Goal: Task Accomplishment & Management: Complete application form

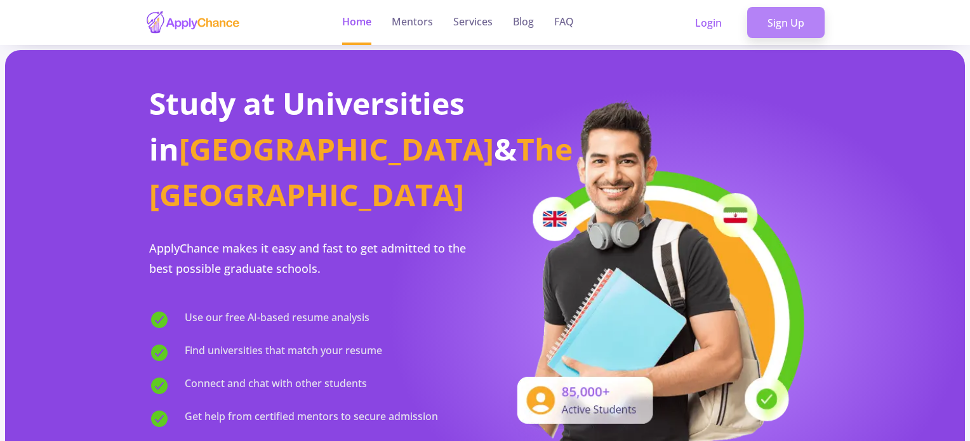
click at [781, 16] on link "Sign Up" at bounding box center [785, 23] width 77 height 32
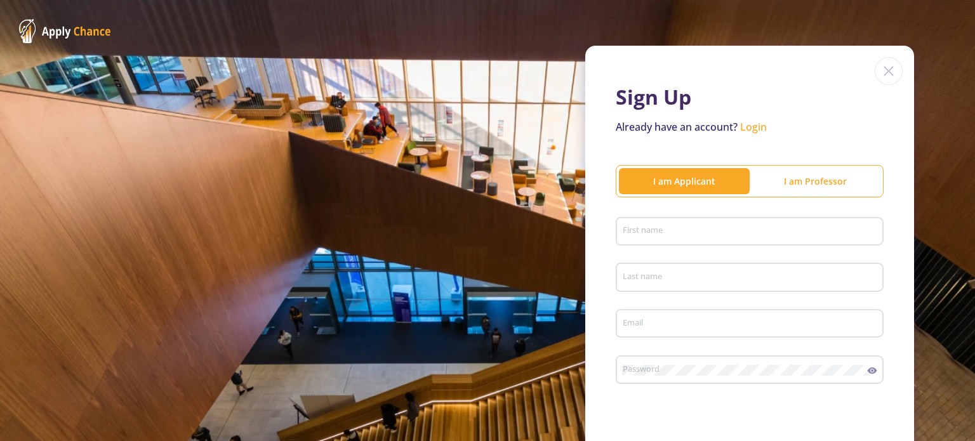
click at [283, 58] on div "Sign Up Already have an account? Login I am Applicant I am Professor First name…" at bounding box center [487, 310] width 975 height 621
click at [651, 235] on input "First name" at bounding box center [751, 232] width 259 height 11
type input "[DEMOGRAPHIC_DATA]"
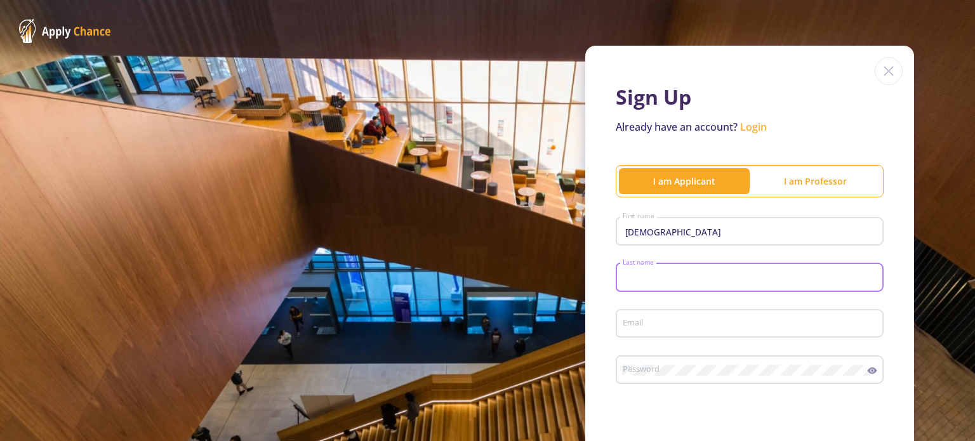
type input "r"
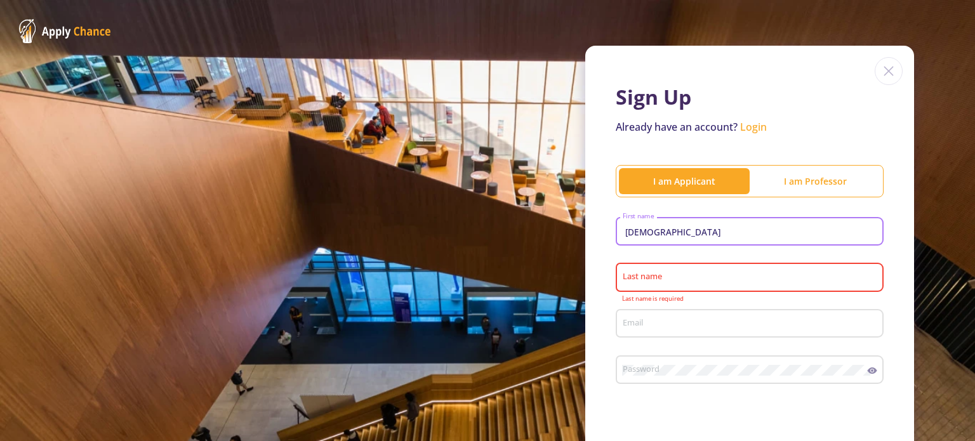
click at [651, 235] on input "[DEMOGRAPHIC_DATA]" at bounding box center [751, 232] width 259 height 11
type input "s"
type input "Shayan"
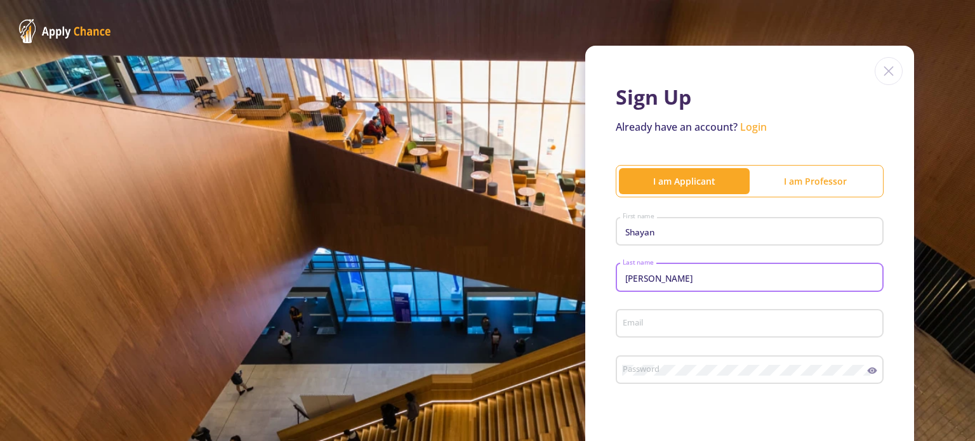
type input "[PERSON_NAME]"
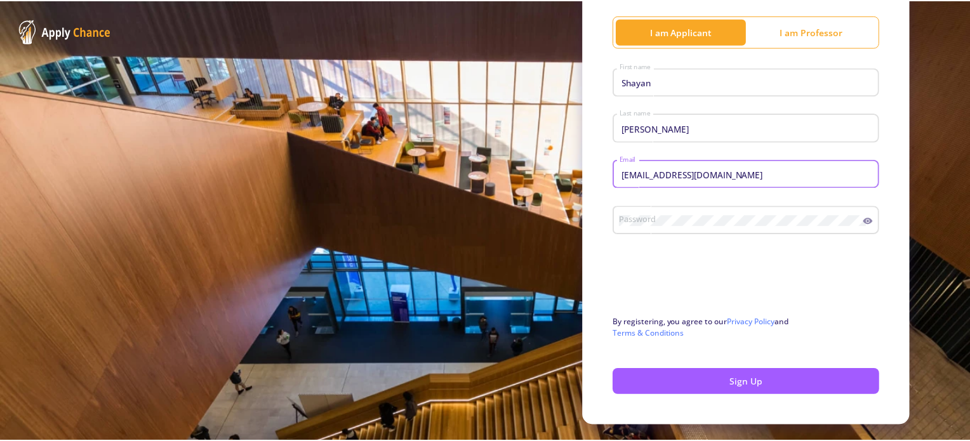
scroll to position [152, 0]
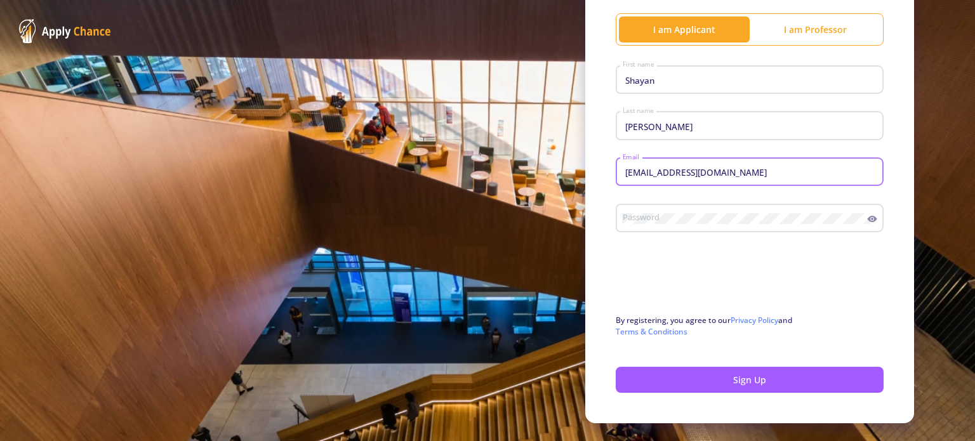
type input "[EMAIL_ADDRESS][DOMAIN_NAME]"
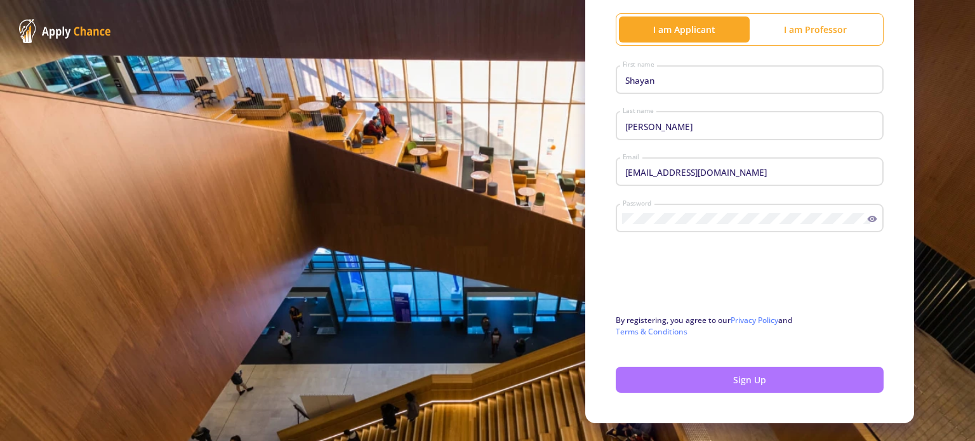
click at [720, 376] on button "Sign Up" at bounding box center [750, 380] width 268 height 26
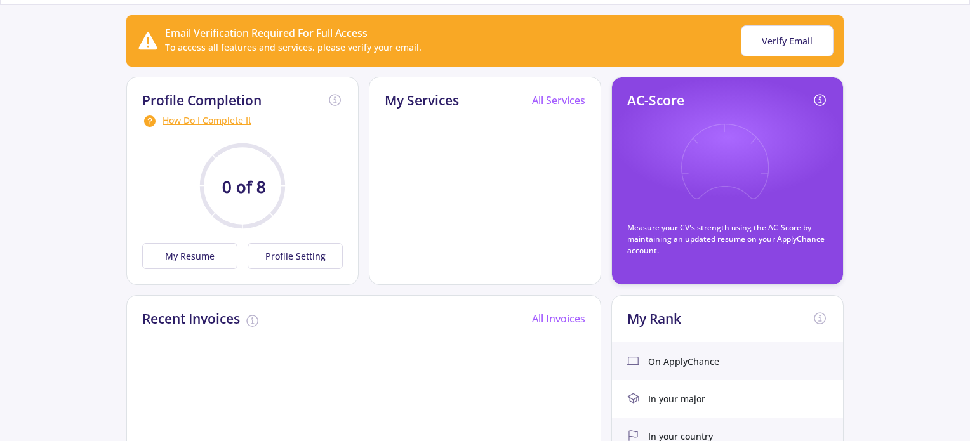
scroll to position [106, 0]
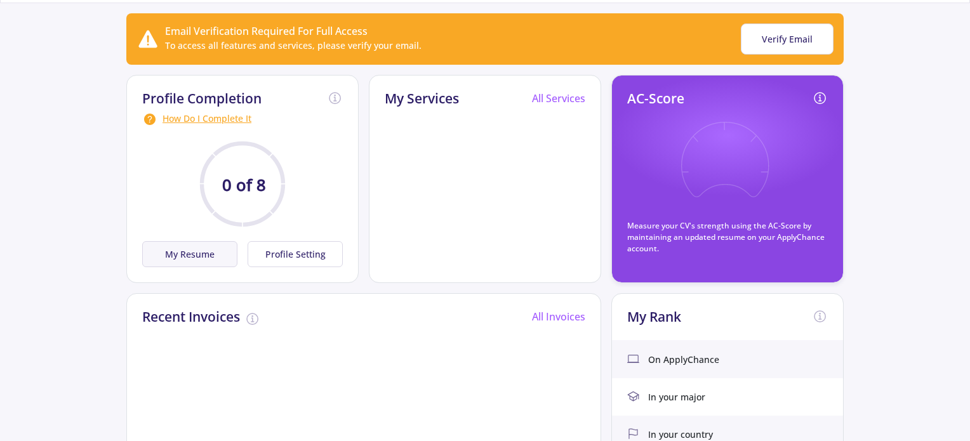
click at [183, 259] on button "My Resume" at bounding box center [189, 254] width 95 height 26
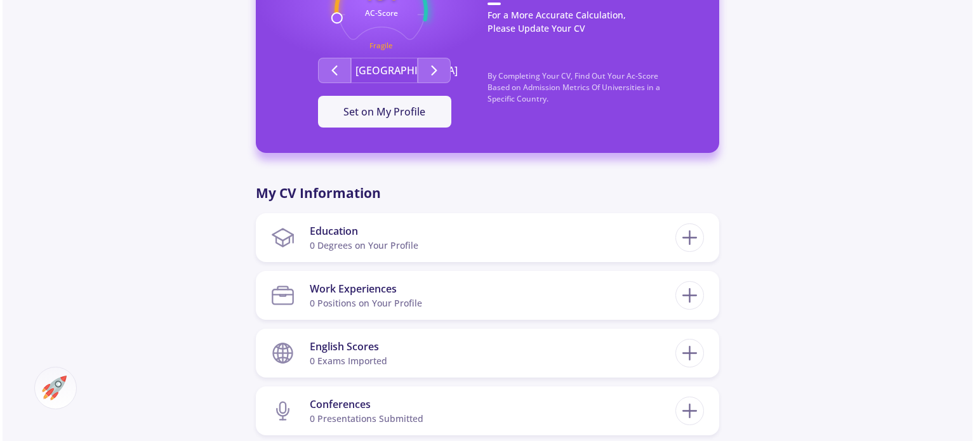
scroll to position [429, 0]
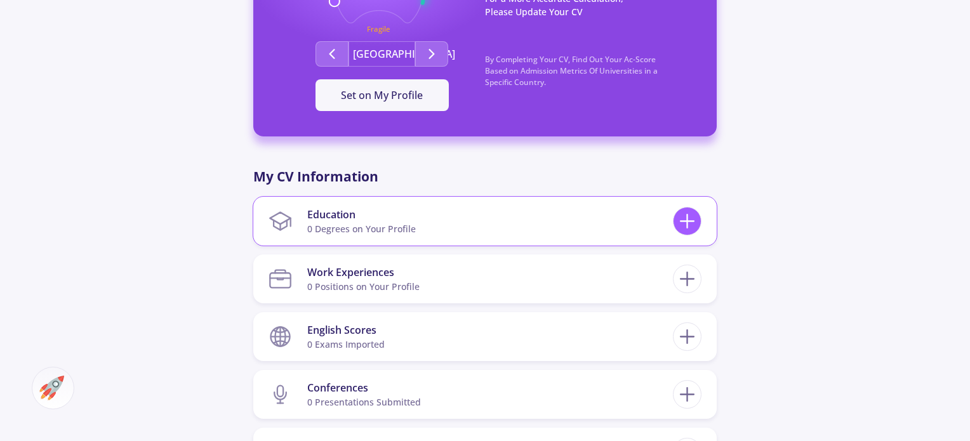
click at [676, 223] on icon at bounding box center [686, 220] width 23 height 23
checkbox input "false"
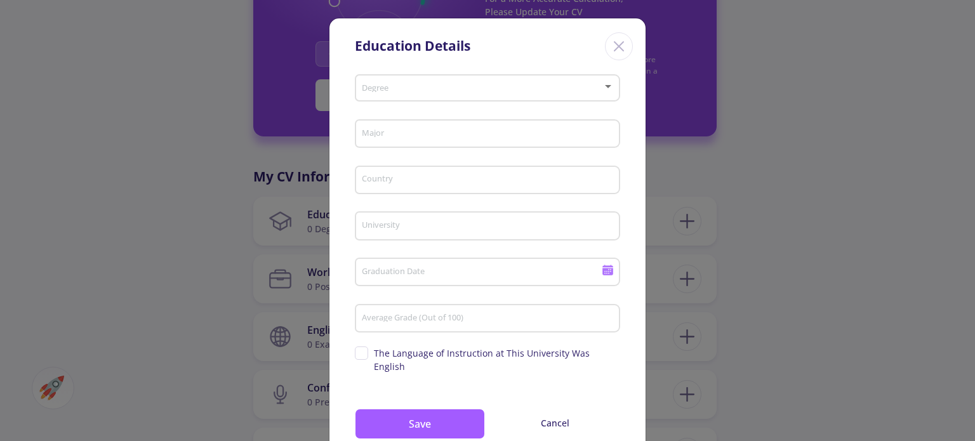
click at [456, 95] on div "Degree" at bounding box center [487, 86] width 253 height 32
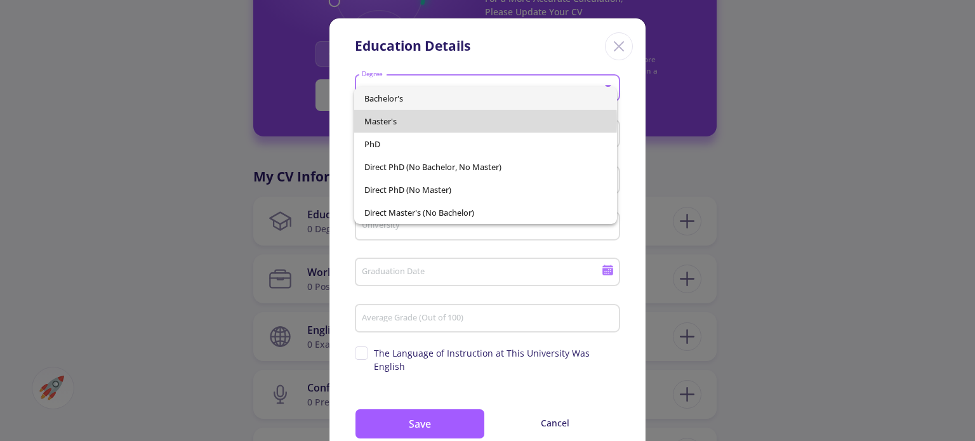
click at [416, 121] on span "Master's" at bounding box center [485, 121] width 242 height 23
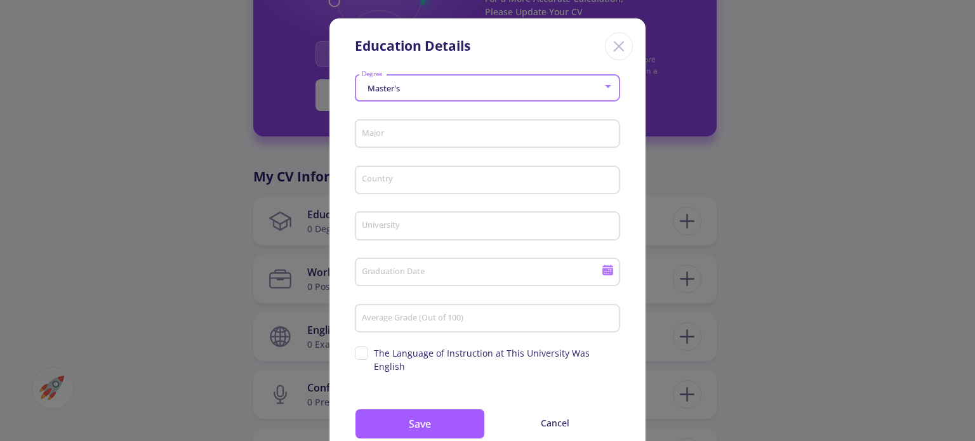
click at [394, 133] on input "Major" at bounding box center [489, 134] width 256 height 11
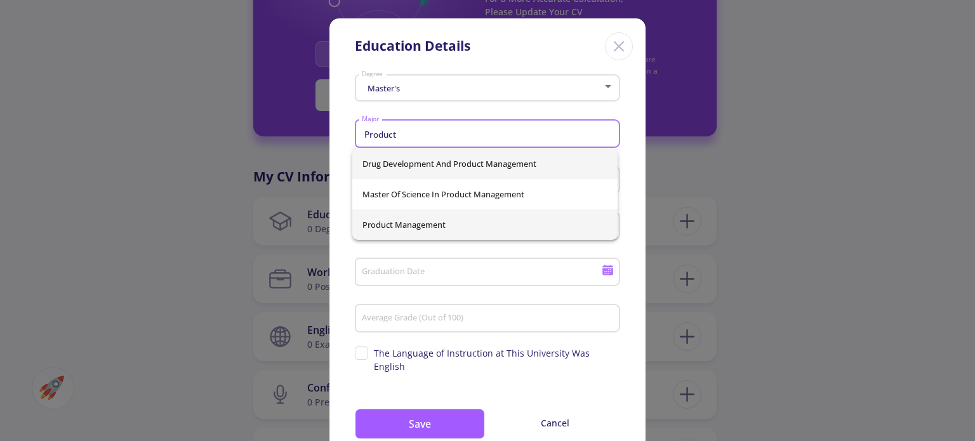
type input "Product"
click at [398, 220] on div "Drug Development And Product Management Master Of Science In Product Management…" at bounding box center [484, 194] width 265 height 91
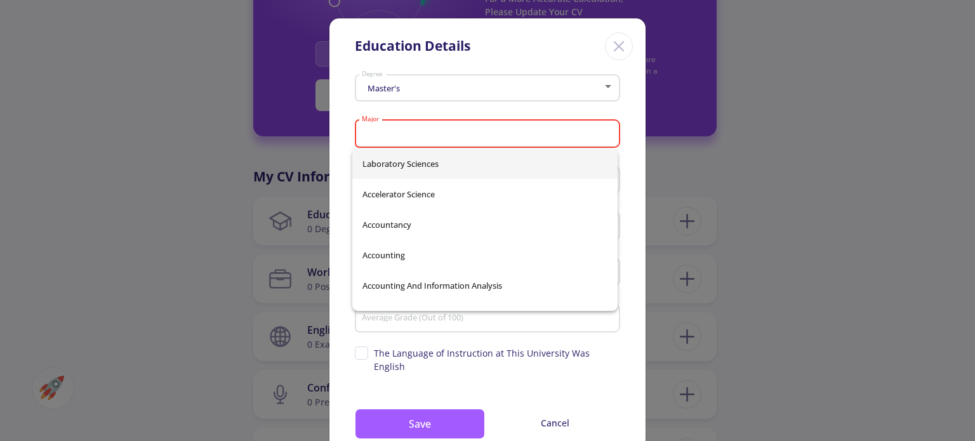
click at [625, 140] on div "Master's Degree Major Please select major Country University Graduation Date Av…" at bounding box center [487, 270] width 316 height 400
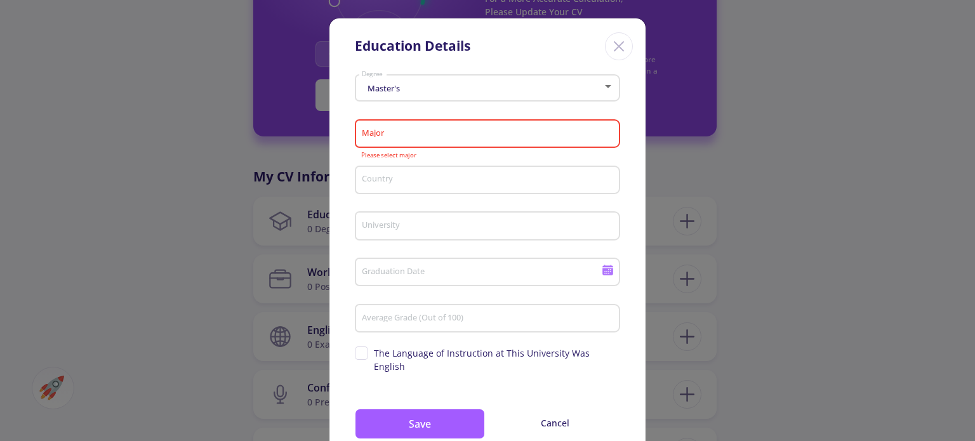
click at [459, 130] on input "Major" at bounding box center [489, 134] width 256 height 11
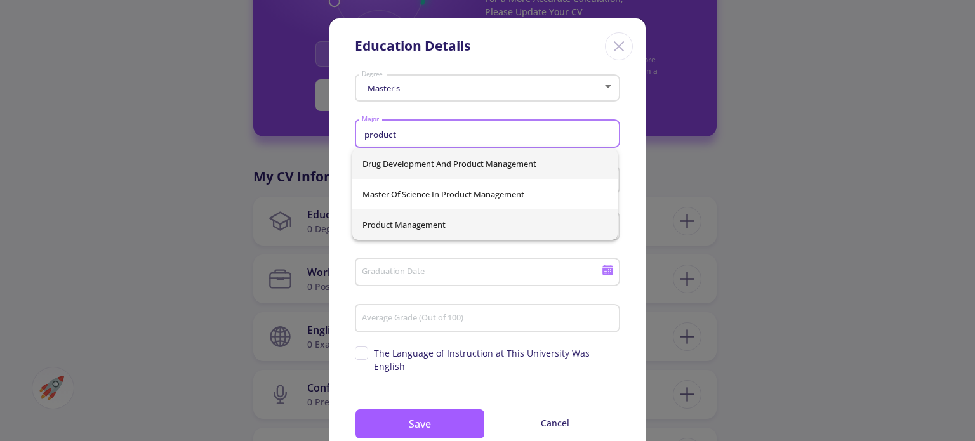
type input "product"
click at [416, 223] on div "Drug Development And Product Management Master Of Science In Product Management…" at bounding box center [484, 194] width 265 height 91
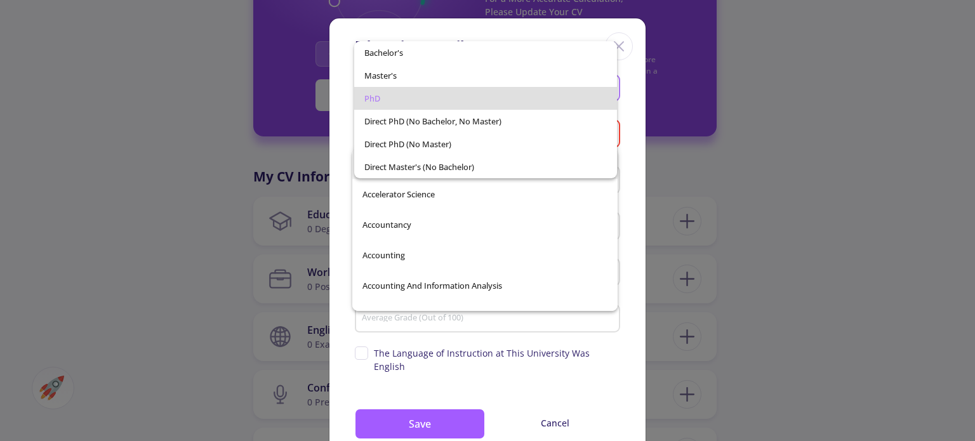
click at [671, 183] on div at bounding box center [487, 220] width 975 height 441
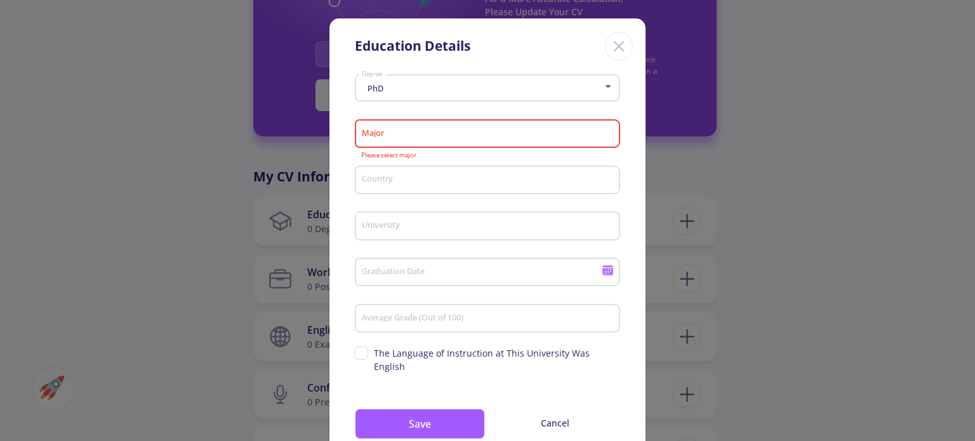
click at [448, 131] on input "Major" at bounding box center [489, 134] width 256 height 11
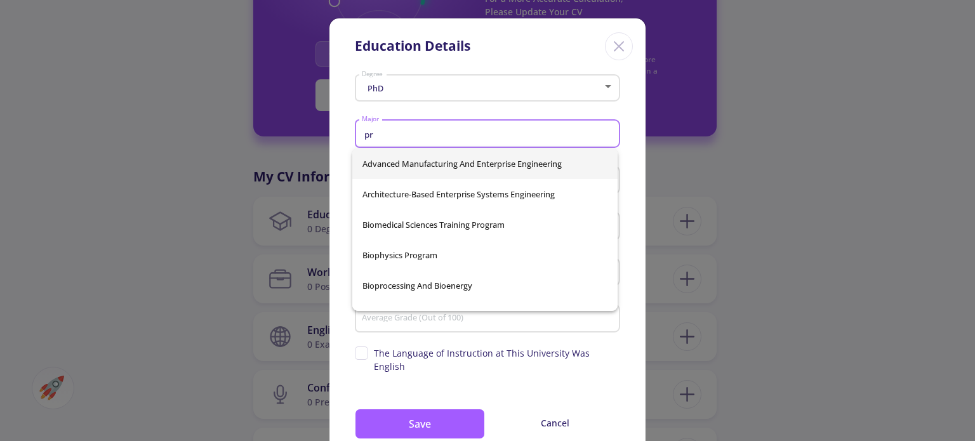
type input "p"
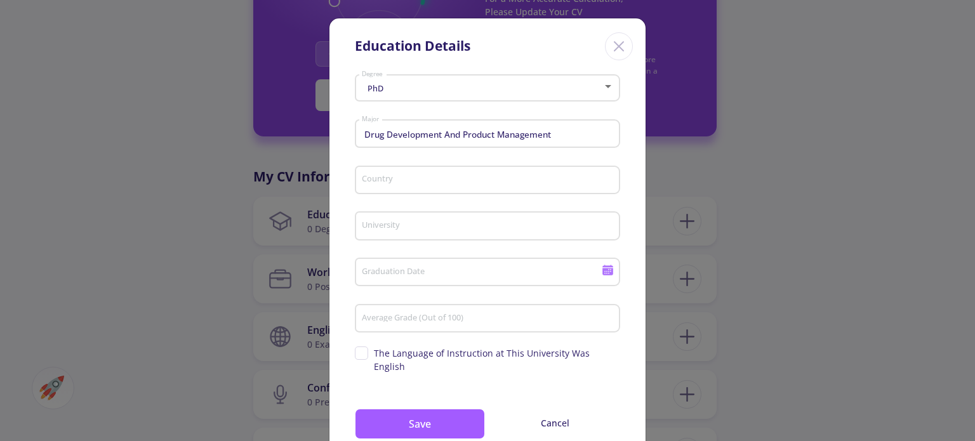
click at [499, 142] on div "Drug Development And Product Management Major" at bounding box center [487, 131] width 253 height 33
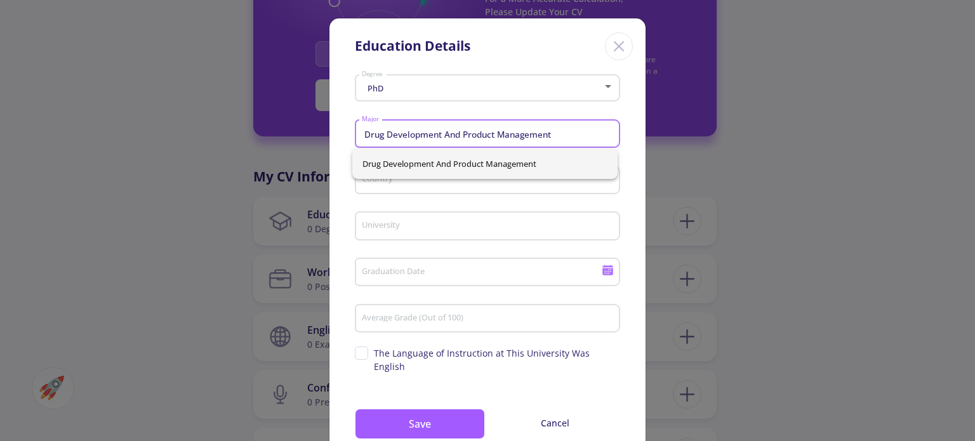
click at [459, 135] on input "Drug Development And Product Management" at bounding box center [489, 134] width 256 height 11
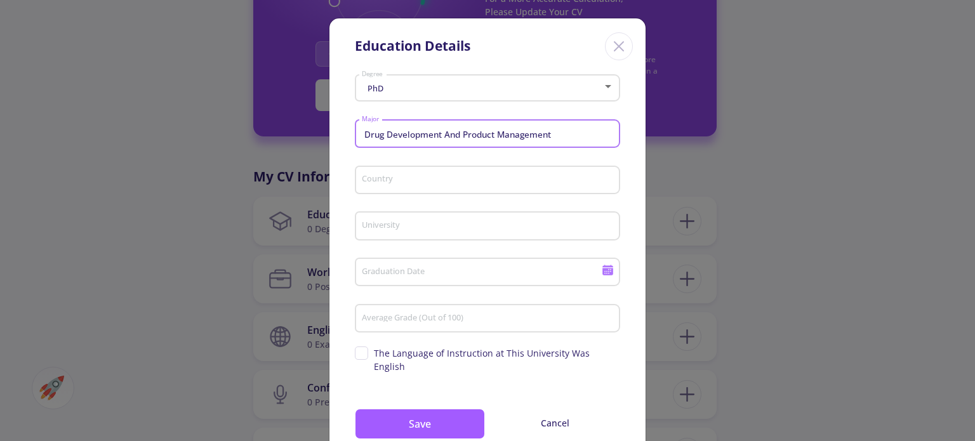
click at [461, 136] on input "Drug Development And Product Management" at bounding box center [489, 134] width 256 height 11
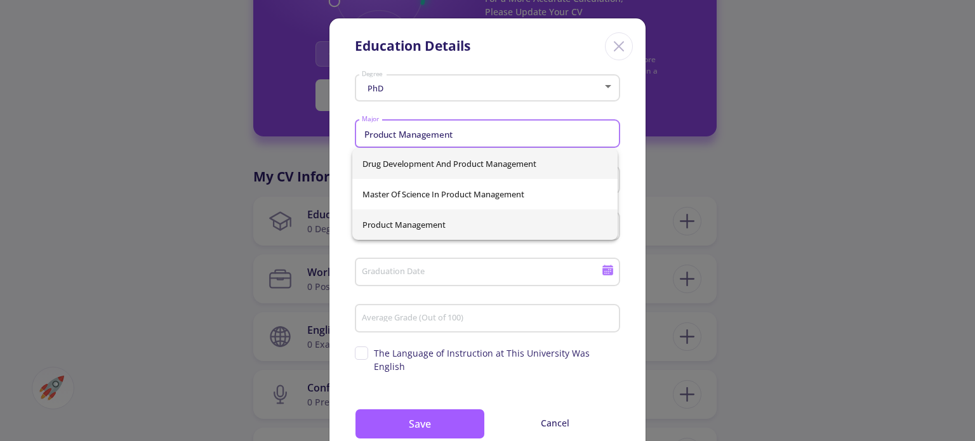
type input "Product Management"
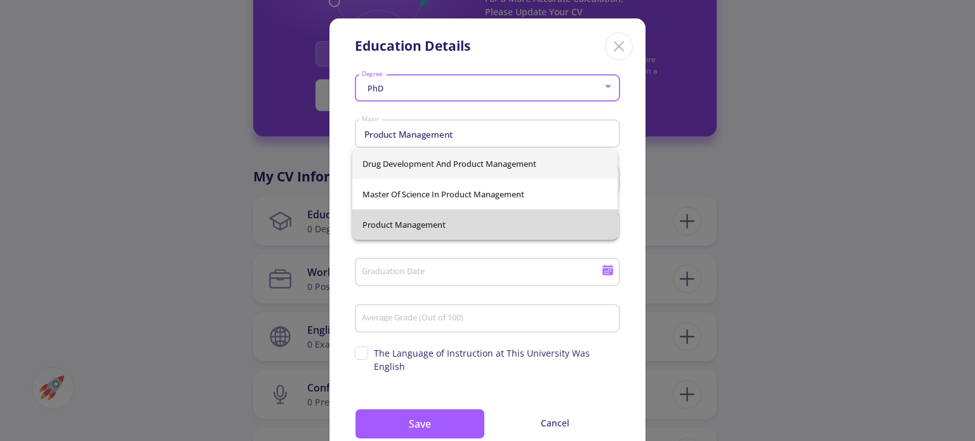
click at [401, 221] on span "Product Management" at bounding box center [484, 224] width 245 height 30
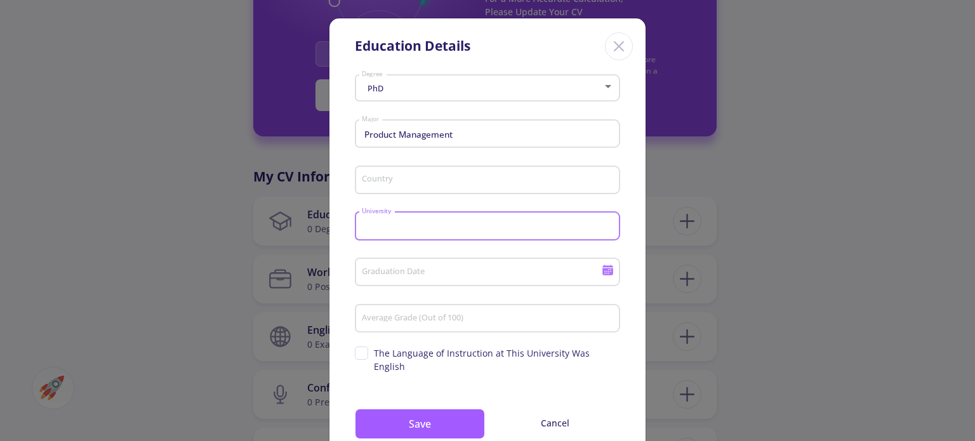
click at [401, 221] on input "University" at bounding box center [489, 226] width 256 height 11
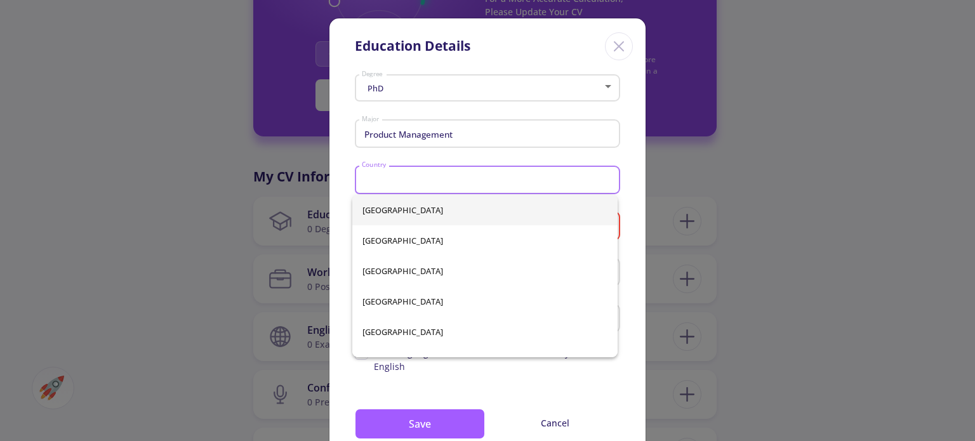
click at [401, 175] on input "Country" at bounding box center [489, 180] width 256 height 11
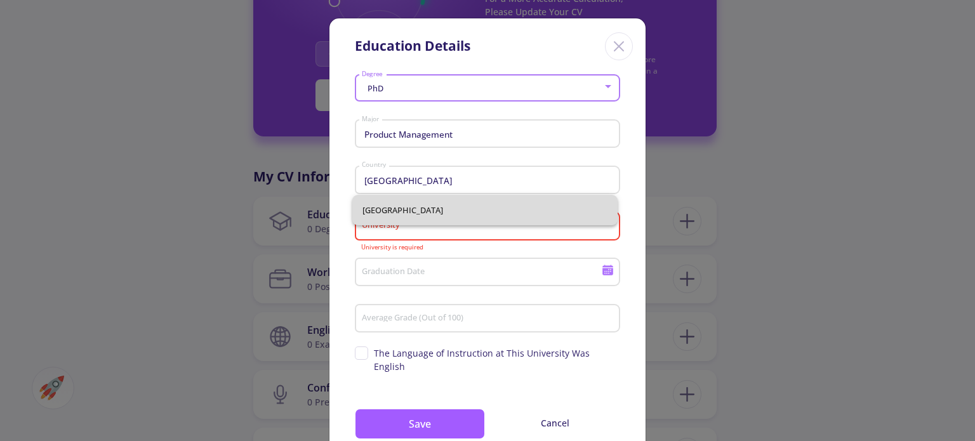
click at [388, 208] on span "[GEOGRAPHIC_DATA]" at bounding box center [484, 210] width 245 height 30
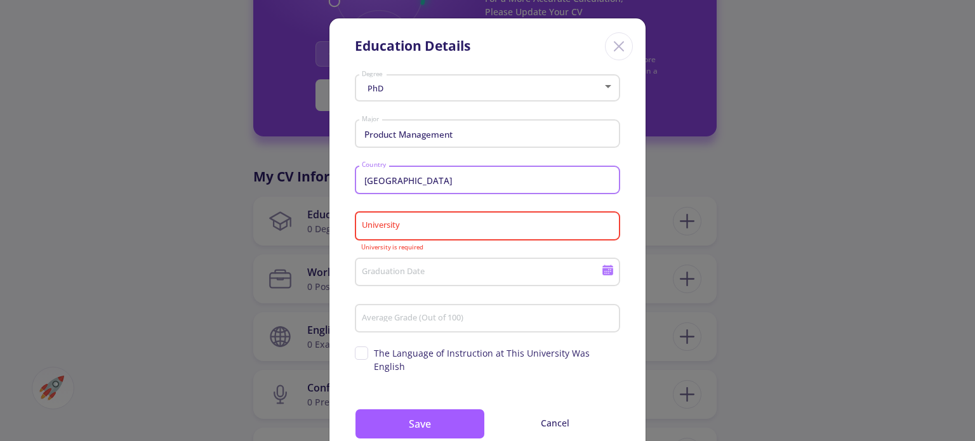
click at [383, 182] on input "[GEOGRAPHIC_DATA]" at bounding box center [489, 180] width 256 height 11
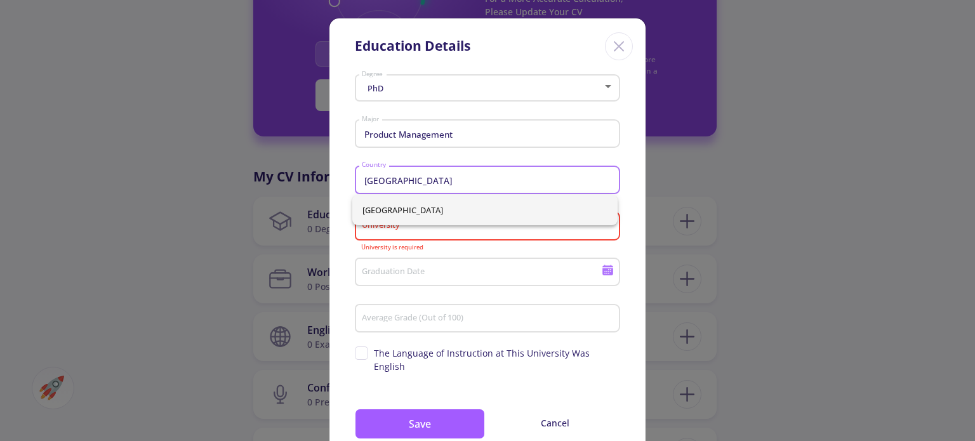
click at [383, 182] on input "[GEOGRAPHIC_DATA]" at bounding box center [489, 180] width 256 height 11
type input "[GEOGRAPHIC_DATA]"
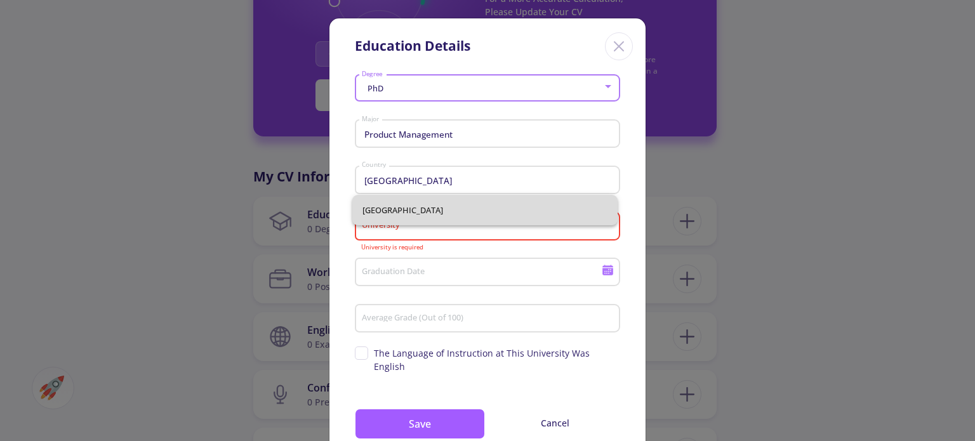
click at [383, 204] on span "[GEOGRAPHIC_DATA]" at bounding box center [484, 210] width 245 height 30
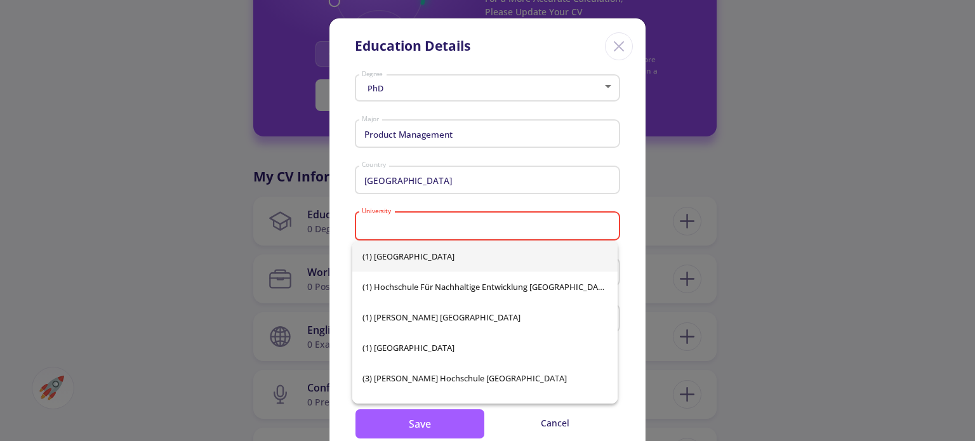
click at [393, 229] on input "University" at bounding box center [489, 226] width 256 height 11
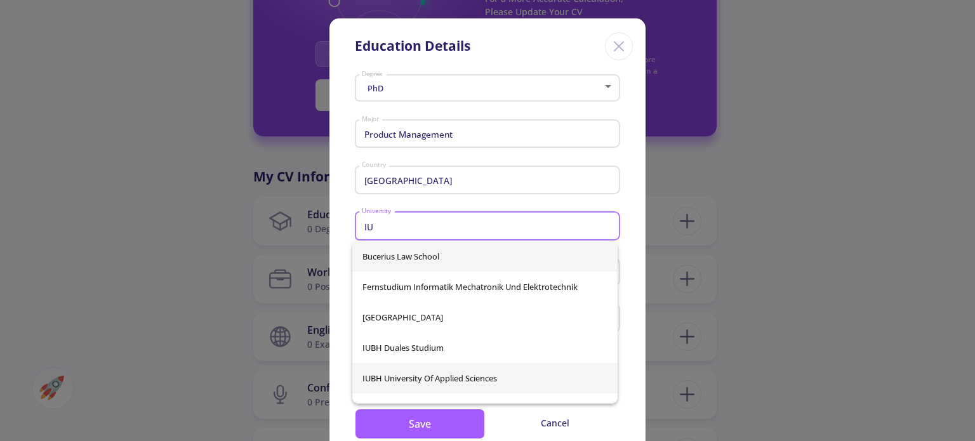
type input "IU"
click at [429, 383] on div "Bucerius Law School Fernstudium Informatik Mechatronik und Elektrotechnik [GEOG…" at bounding box center [484, 322] width 265 height 162
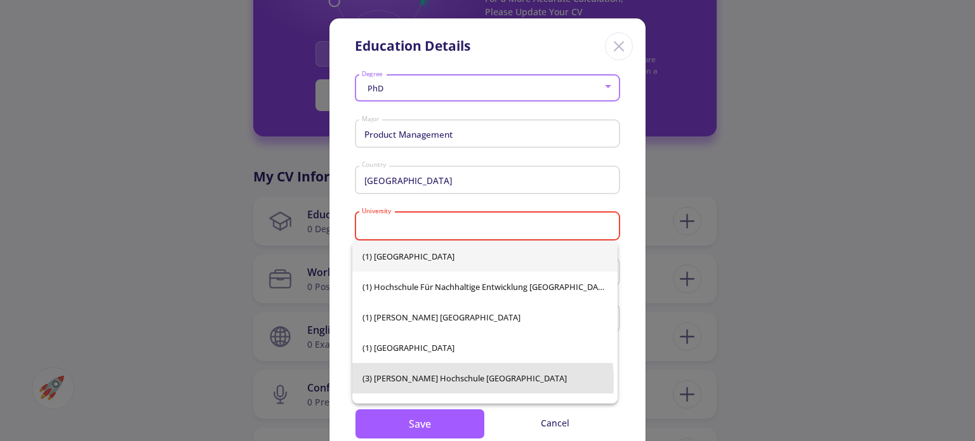
click at [429, 383] on span "(3) [PERSON_NAME] Hochschule [GEOGRAPHIC_DATA]" at bounding box center [484, 378] width 245 height 30
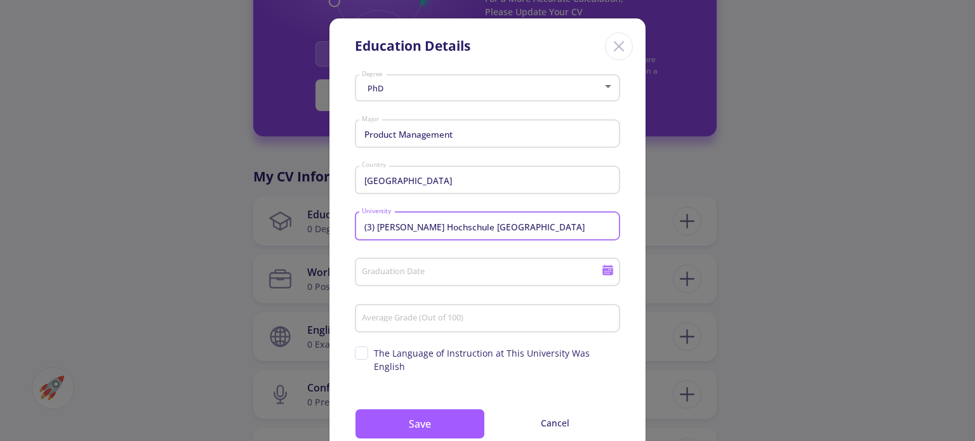
click at [447, 225] on input "(3) [PERSON_NAME] Hochschule [GEOGRAPHIC_DATA]" at bounding box center [489, 226] width 256 height 11
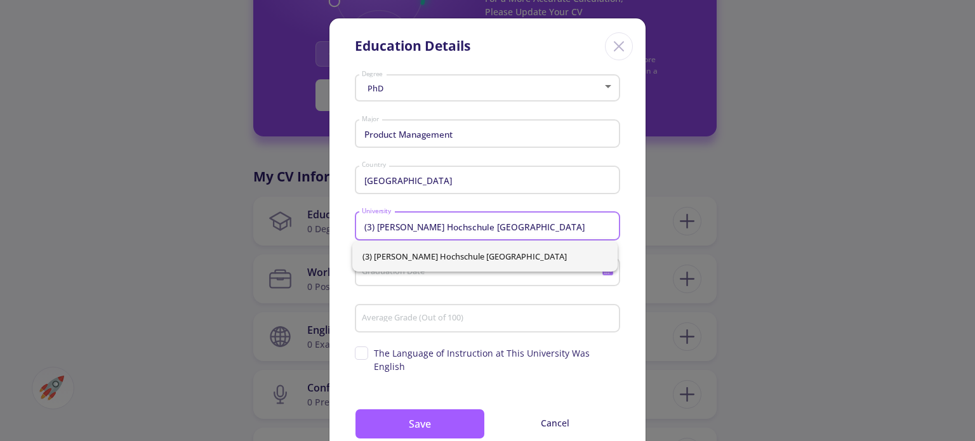
click at [447, 225] on input "(3) [PERSON_NAME] Hochschule [GEOGRAPHIC_DATA]" at bounding box center [489, 226] width 256 height 11
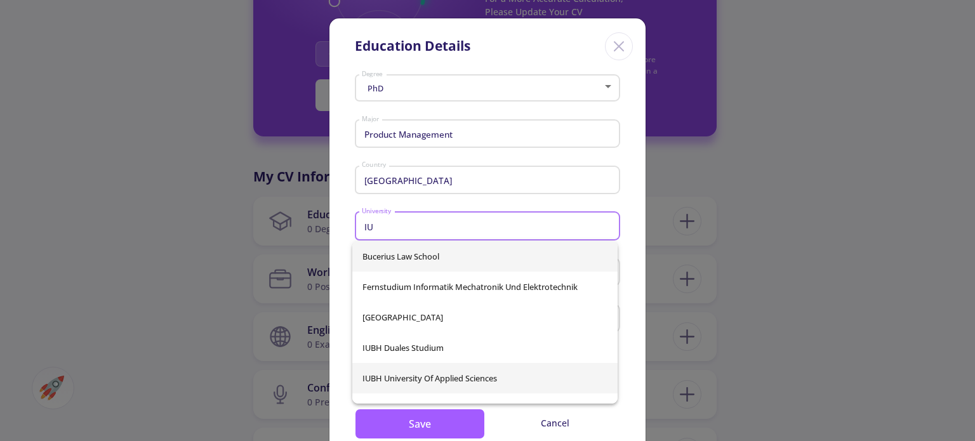
type input "IU"
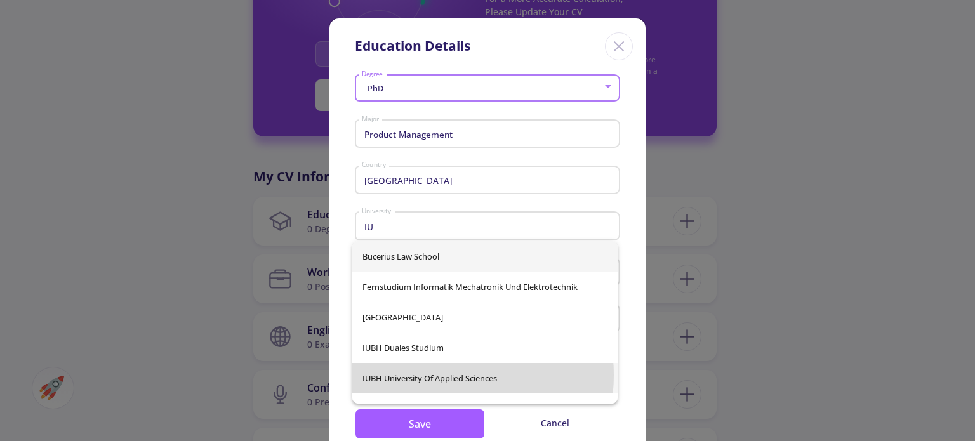
click at [433, 375] on div "Bucerius Law School Fernstudium Informatik Mechatronik und Elektrotechnik [GEOG…" at bounding box center [484, 322] width 265 height 162
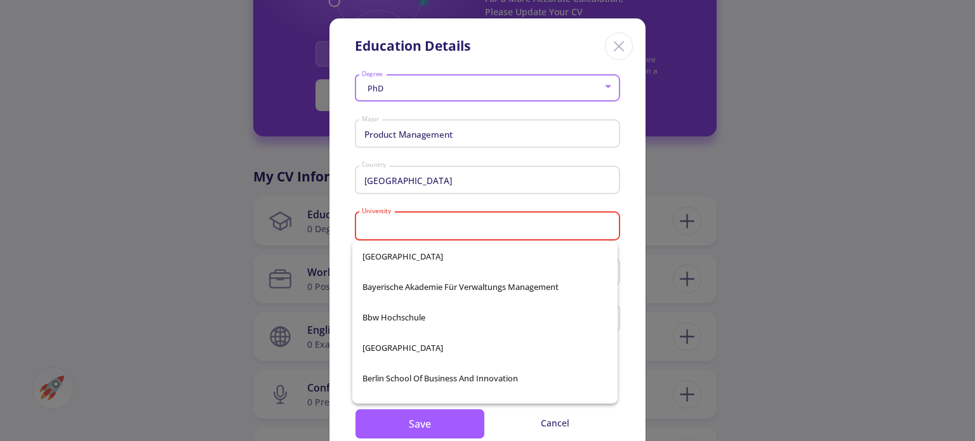
scroll to position [703, 0]
click at [426, 223] on input "University" at bounding box center [489, 226] width 256 height 11
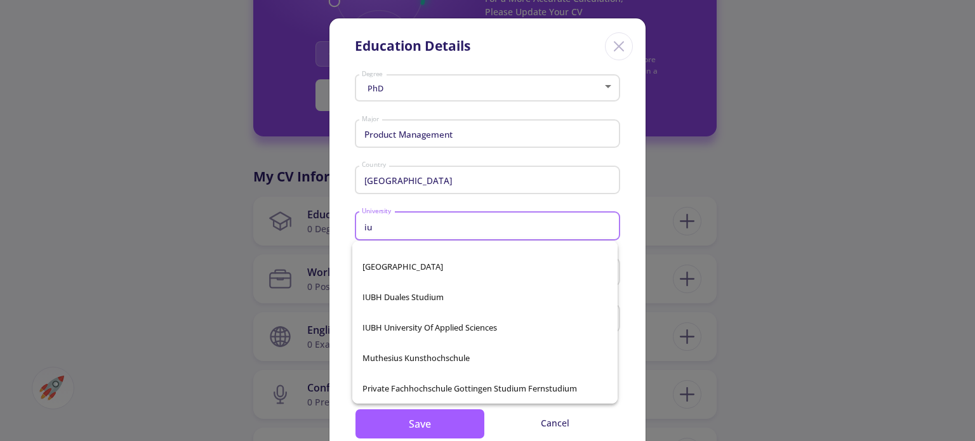
scroll to position [51, 0]
type input "iu"
click at [445, 322] on div "Bucerius Law School Fernstudium Informatik Mechatronik und Elektrotechnik [GEOG…" at bounding box center [484, 322] width 265 height 162
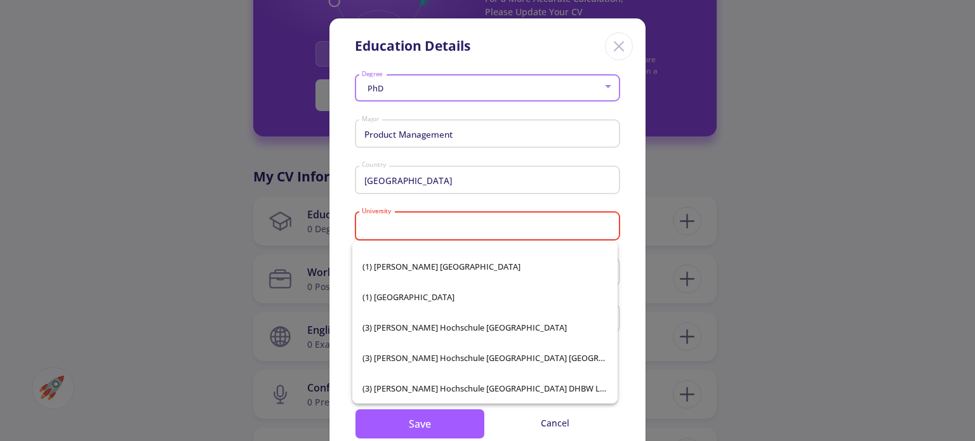
scroll to position [3310, 0]
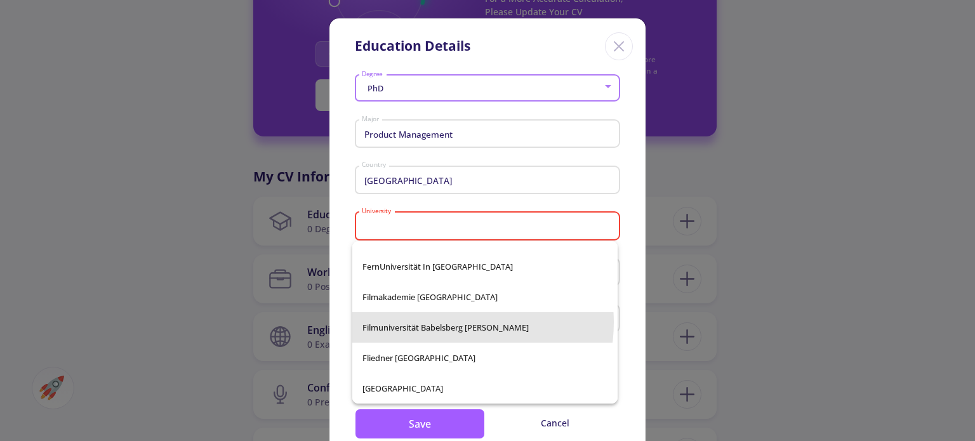
click at [445, 322] on span "Filmuniversität Babelsberg [PERSON_NAME]" at bounding box center [484, 327] width 245 height 30
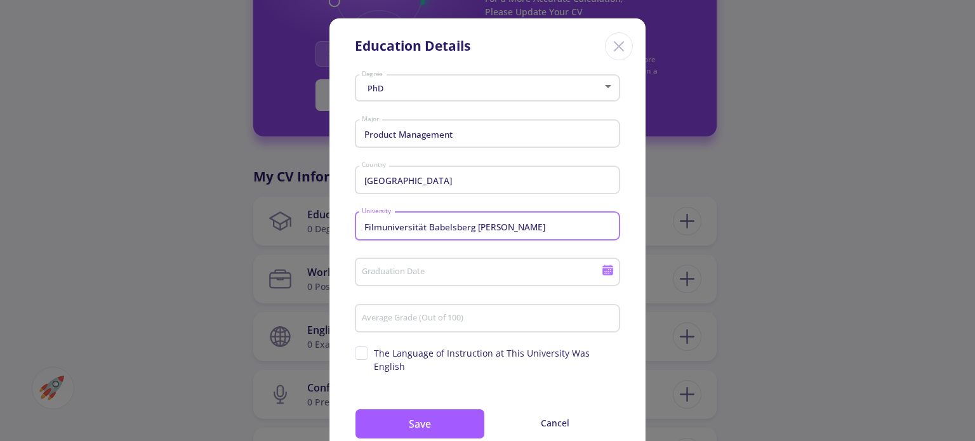
click at [527, 225] on input "Filmuniversität Babelsberg [PERSON_NAME]" at bounding box center [489, 226] width 256 height 11
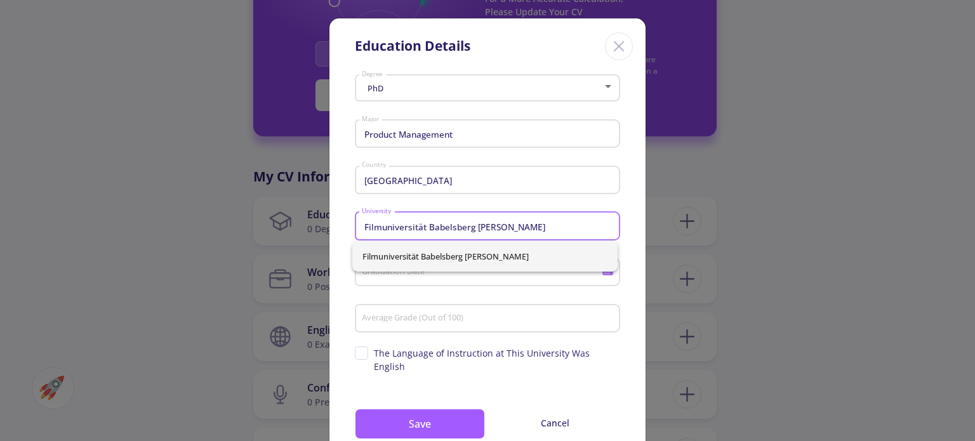
click at [527, 225] on input "Filmuniversität Babelsberg [PERSON_NAME]" at bounding box center [489, 226] width 256 height 11
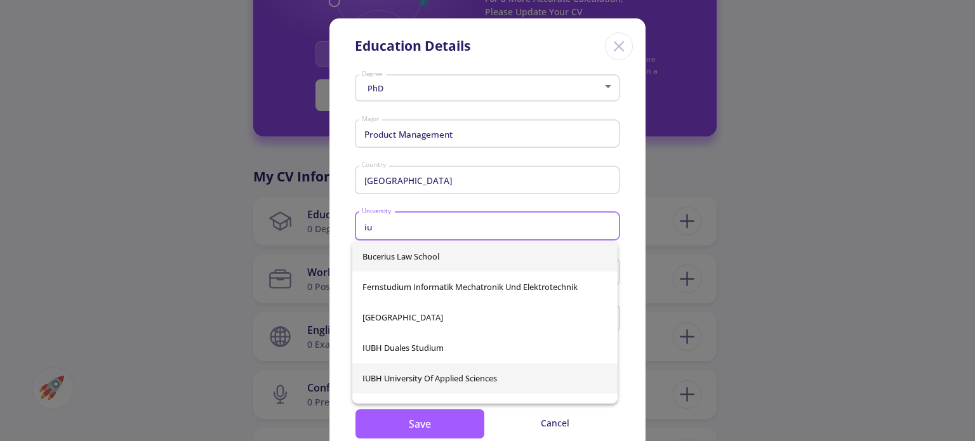
type input "iu"
click at [442, 374] on div "Bucerius Law School Fernstudium Informatik Mechatronik und Elektrotechnik [GEOG…" at bounding box center [484, 322] width 265 height 162
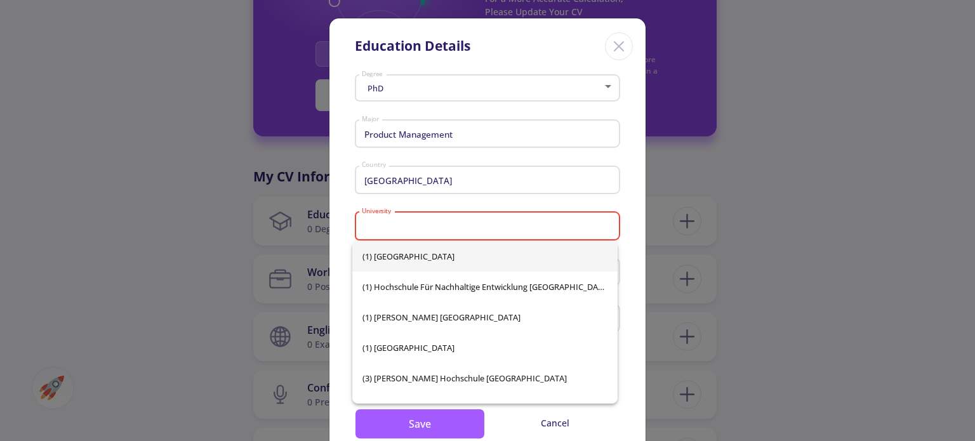
click at [572, 198] on div "[GEOGRAPHIC_DATA] Country" at bounding box center [487, 184] width 265 height 42
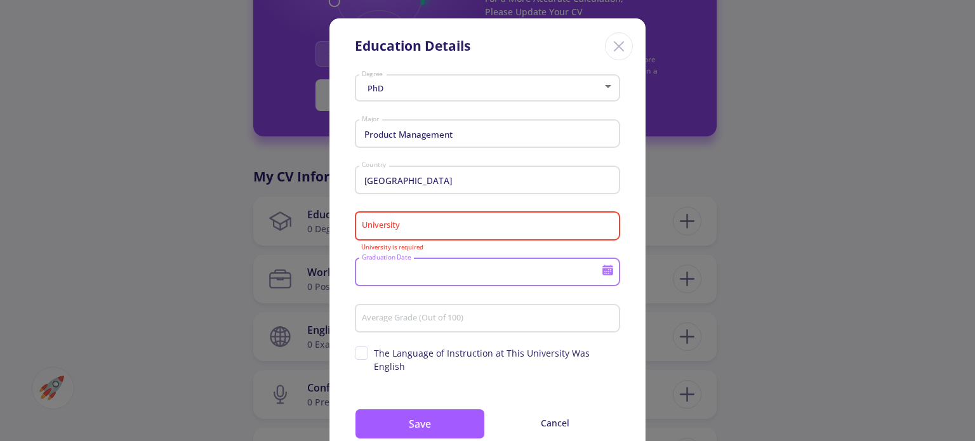
click at [419, 271] on input "Graduation Date" at bounding box center [483, 272] width 244 height 11
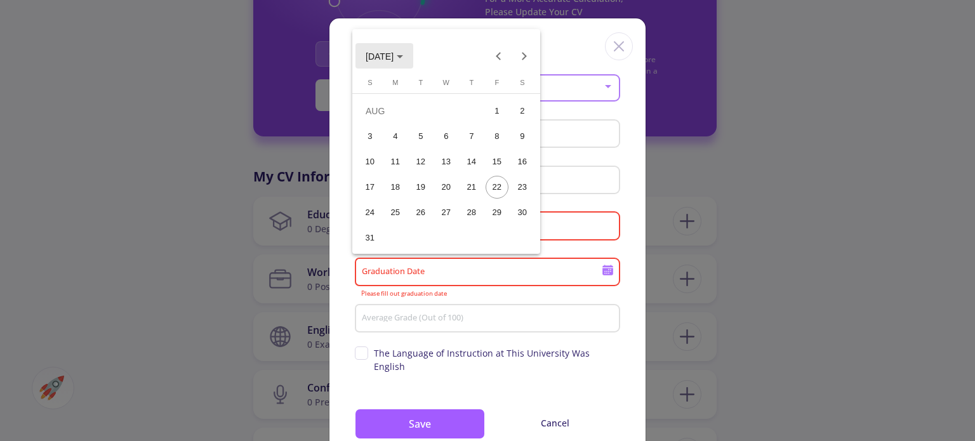
click at [386, 56] on span "[DATE]" at bounding box center [380, 56] width 28 height 10
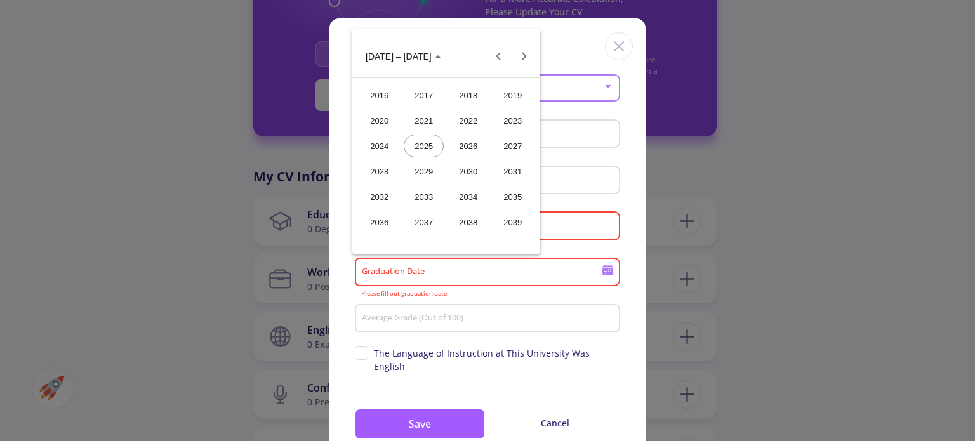
click at [472, 139] on div "2026" at bounding box center [468, 146] width 40 height 23
click at [378, 124] on div "JAN" at bounding box center [379, 120] width 40 height 23
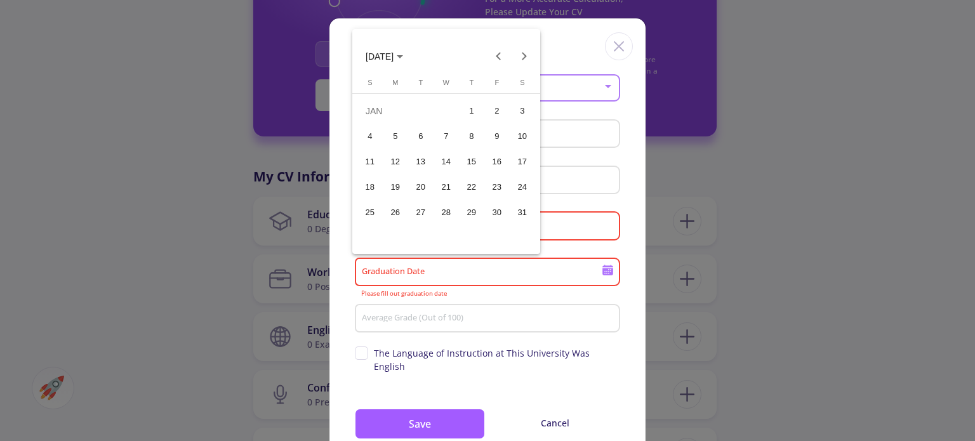
click at [498, 185] on div "23" at bounding box center [497, 187] width 23 height 23
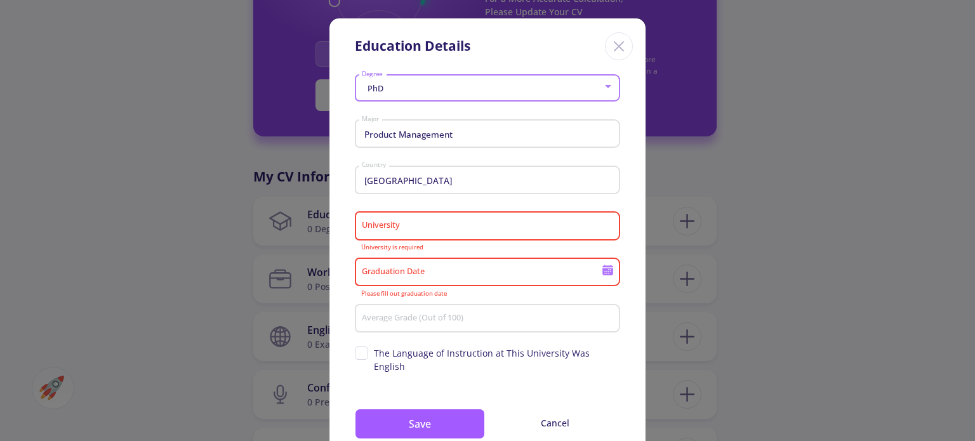
type input "[DATE]"
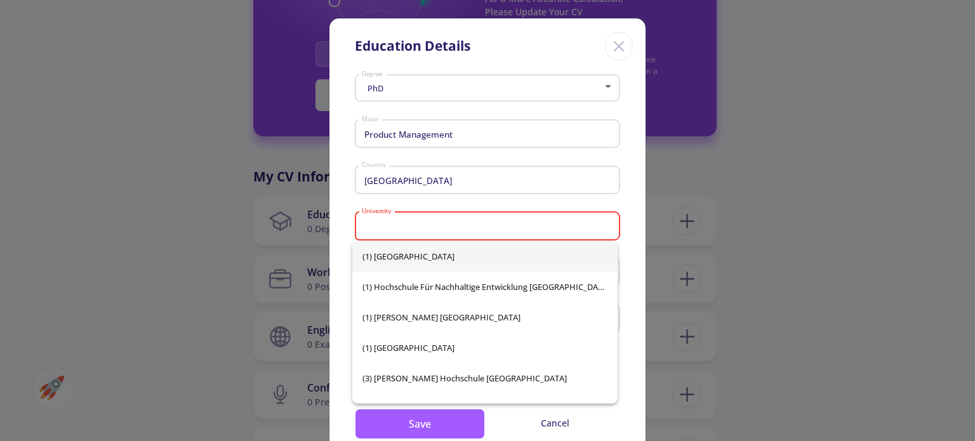
click at [413, 221] on input "University" at bounding box center [489, 226] width 256 height 11
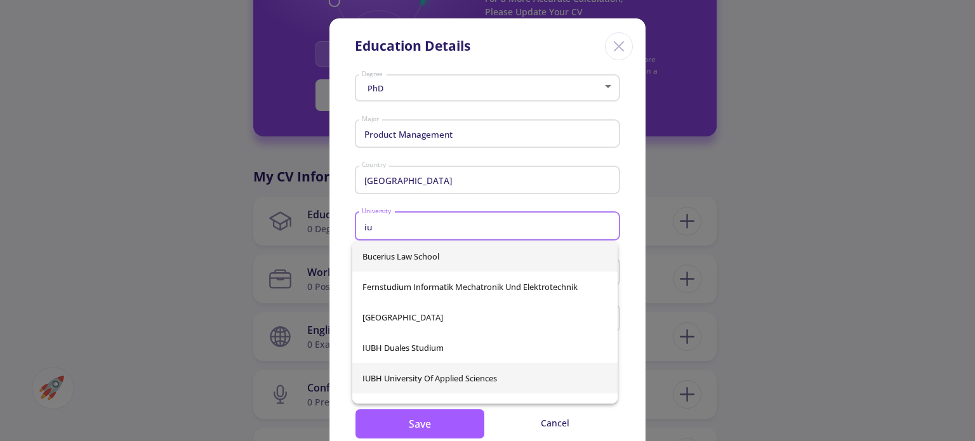
type input "iu"
click at [367, 376] on div "Bucerius Law School Fernstudium Informatik Mechatronik und Elektrotechnik [GEOG…" at bounding box center [484, 322] width 265 height 162
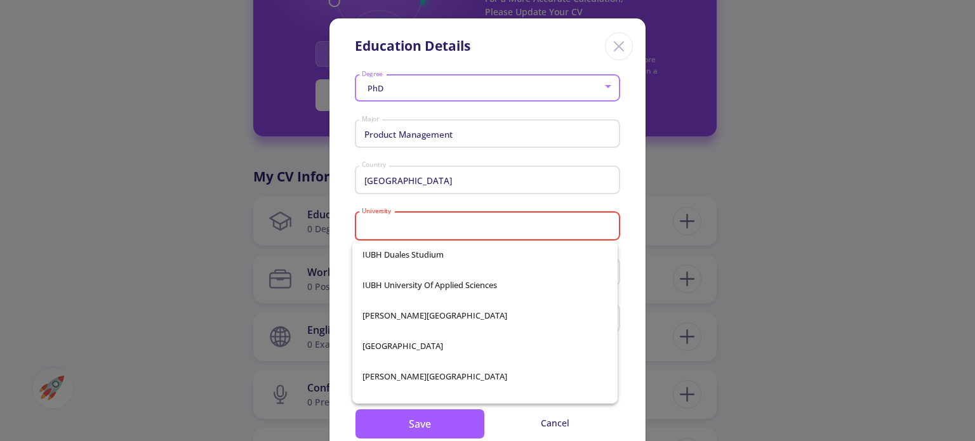
scroll to position [8682, 0]
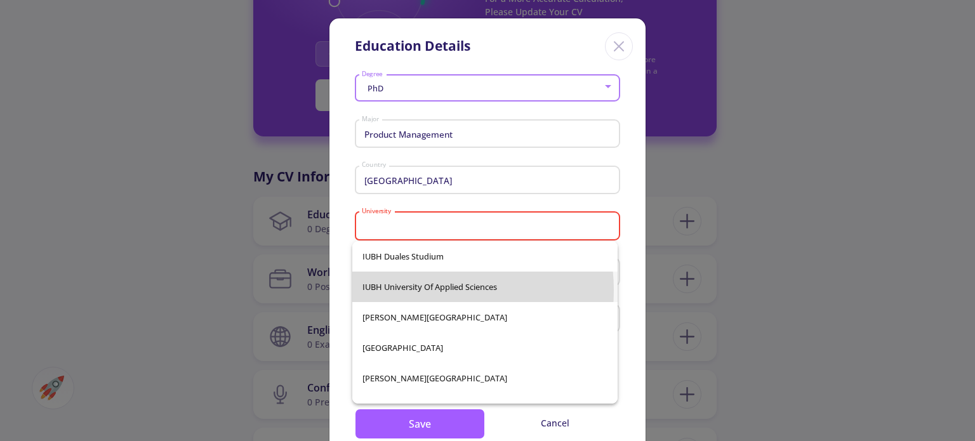
click at [415, 290] on span "IUBH University of Applied Sciences" at bounding box center [484, 287] width 245 height 30
type input "IUBH University of Applied Sciences"
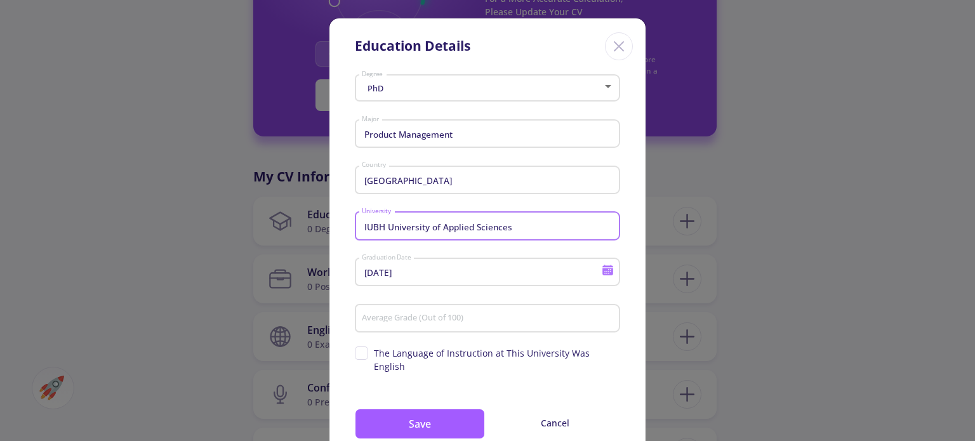
click at [406, 321] on input "Average Grade (Out of 100)" at bounding box center [489, 319] width 256 height 11
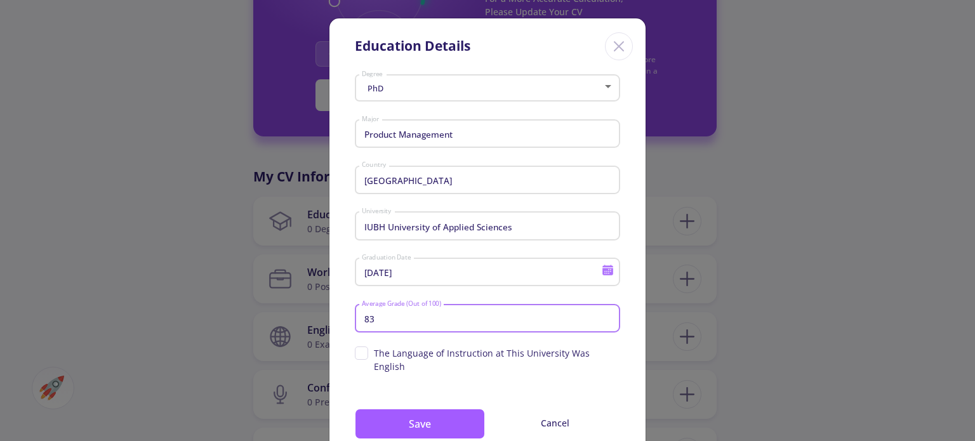
scroll to position [13, 0]
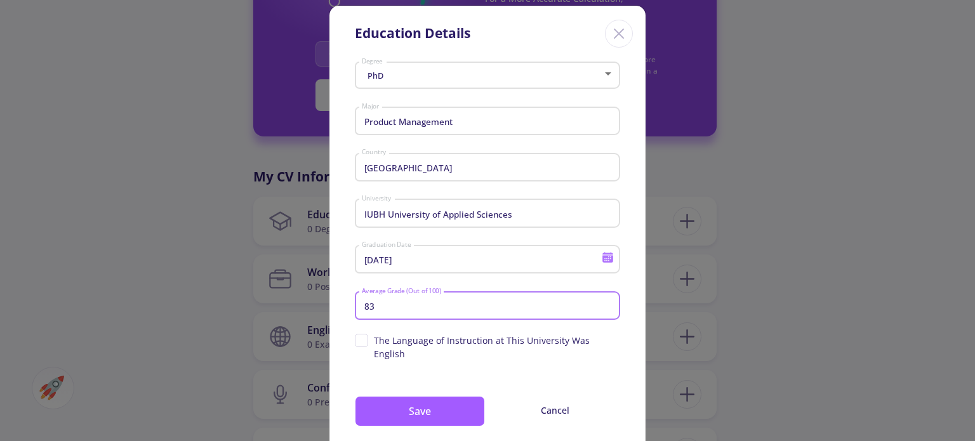
type input "83"
click at [360, 342] on span "The Language of Instruction at This University Was English" at bounding box center [487, 347] width 265 height 27
click at [360, 342] on input "The Language of Instruction at This University Was English" at bounding box center [359, 338] width 8 height 8
checkbox input "true"
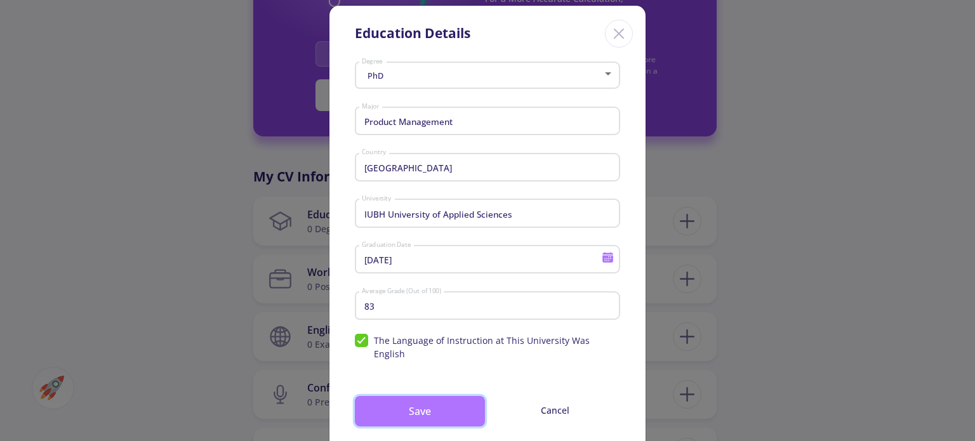
click at [420, 397] on button "Save" at bounding box center [420, 411] width 130 height 30
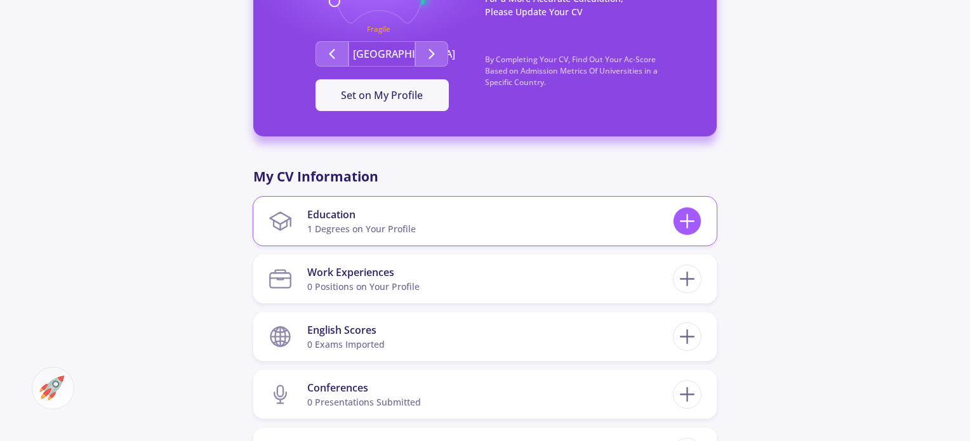
click at [691, 221] on line at bounding box center [686, 221] width 13 height 0
checkbox input "false"
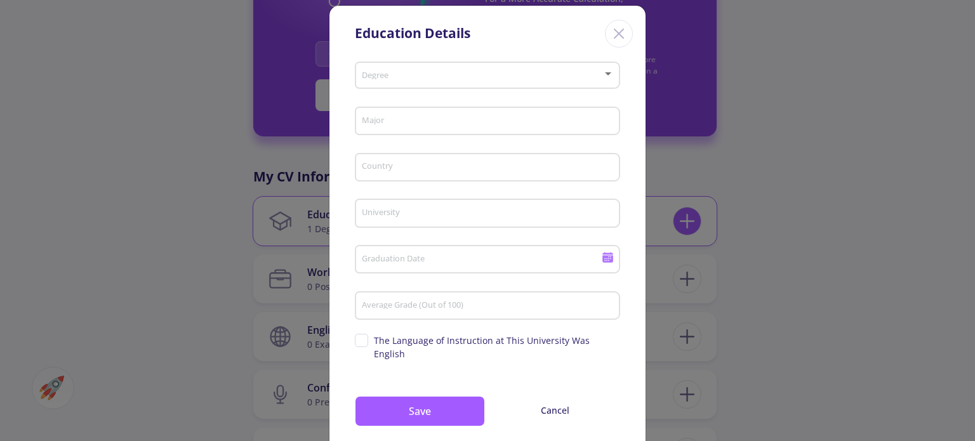
scroll to position [0, 0]
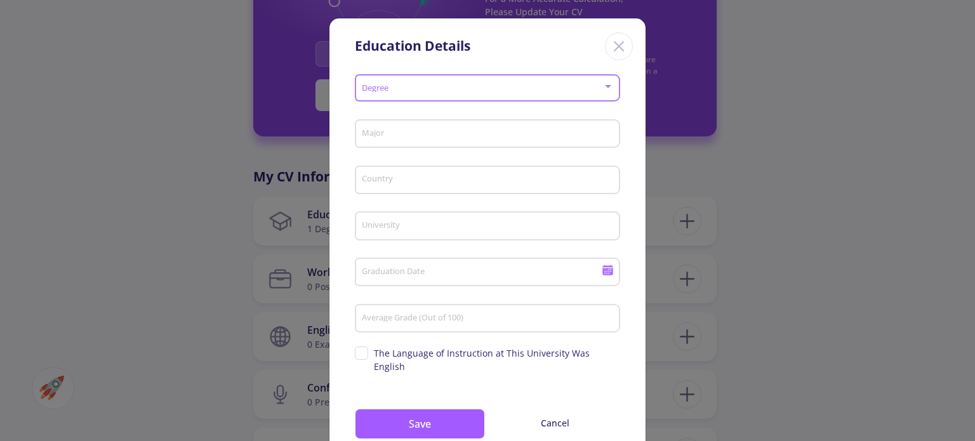
click at [400, 91] on span at bounding box center [483, 88] width 239 height 9
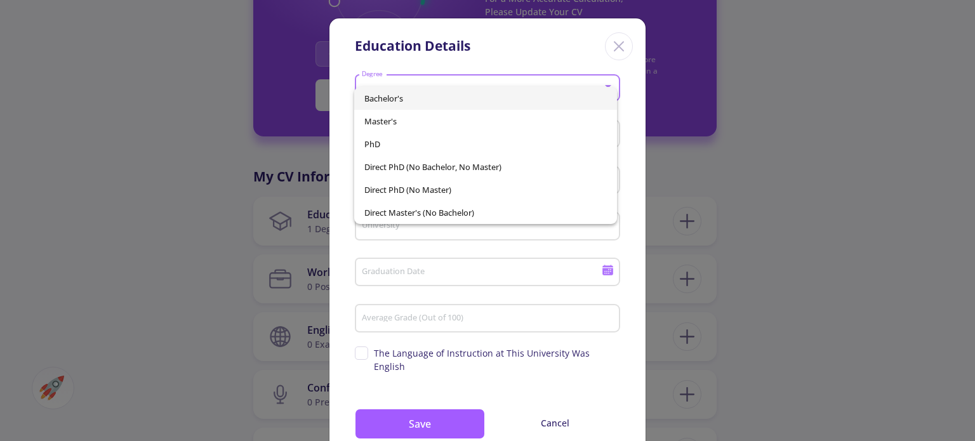
click at [403, 93] on span "Bachelor's" at bounding box center [485, 98] width 242 height 23
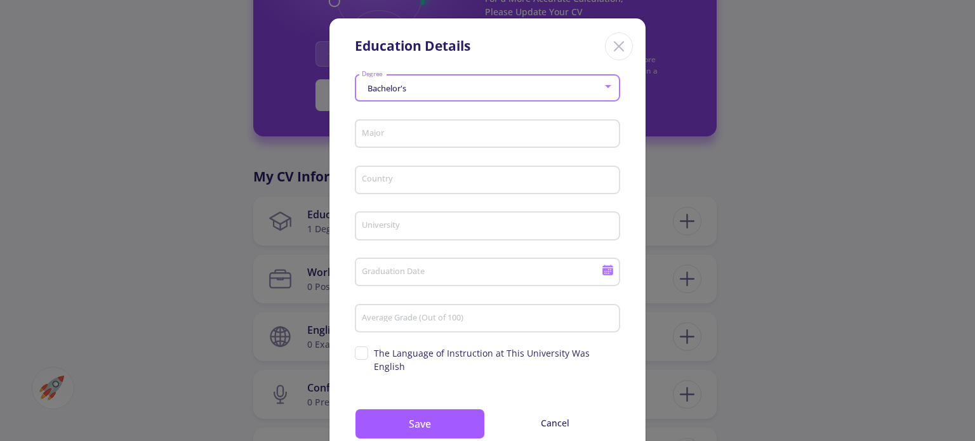
click at [401, 132] on input "Major" at bounding box center [489, 134] width 256 height 11
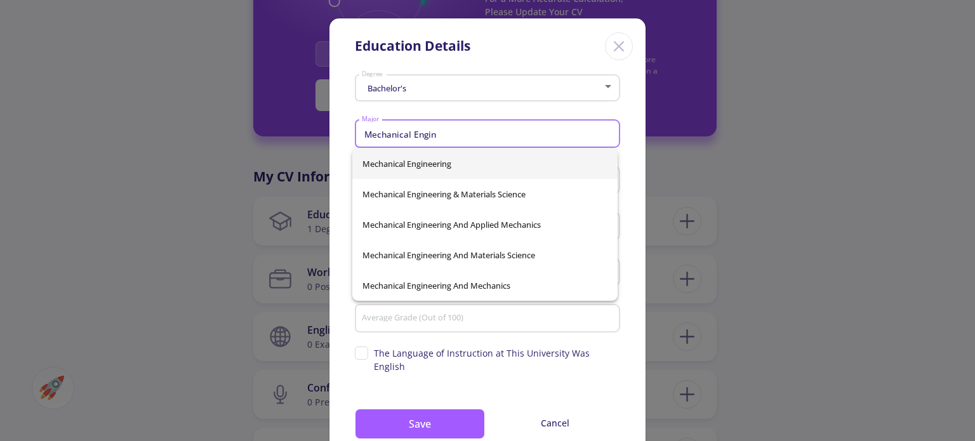
type input "Mechanical Engin"
click at [451, 167] on div "Mechanical Engineering Mechanical Engineering & Materials Science Mechanical En…" at bounding box center [484, 225] width 265 height 152
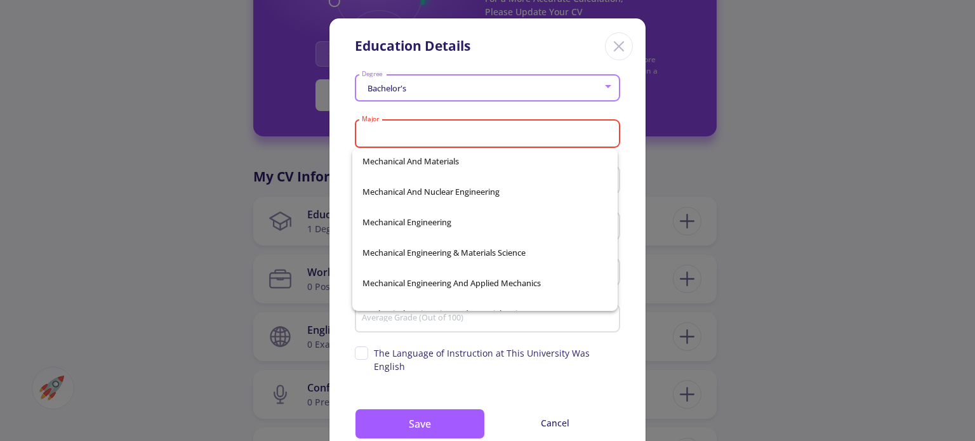
scroll to position [38454, 0]
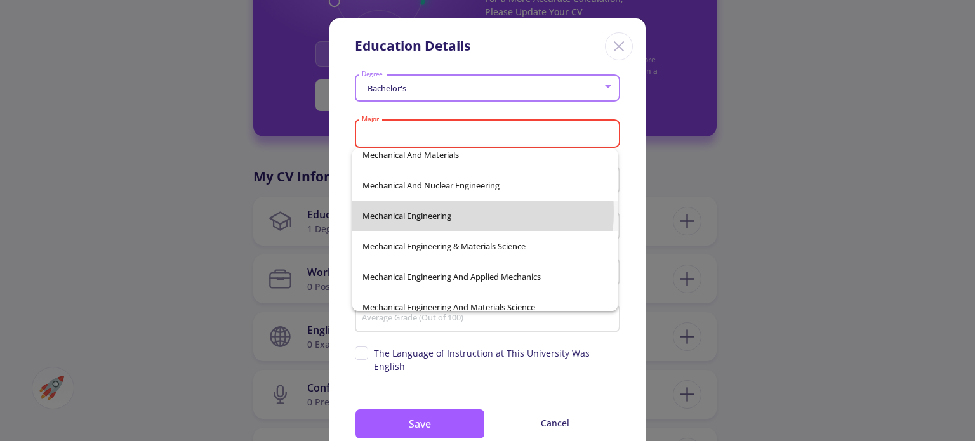
click at [420, 211] on span "Mechanical Engineering" at bounding box center [484, 216] width 245 height 30
type input "Mechanical Engineering"
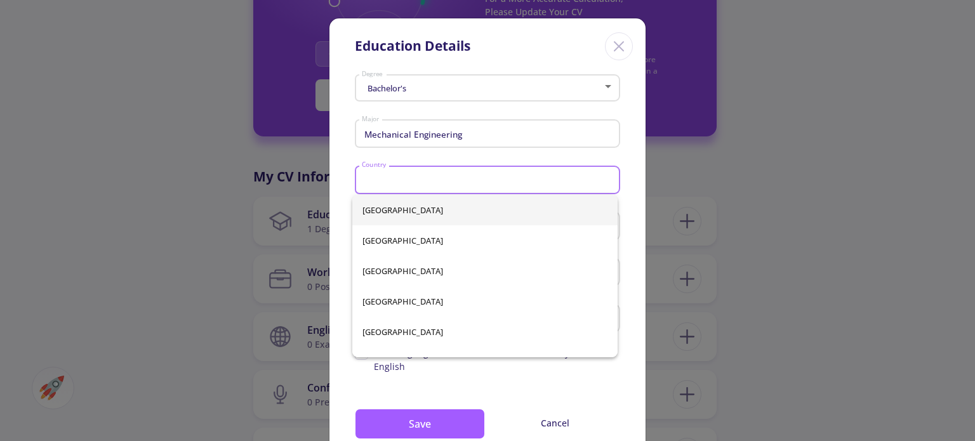
click at [411, 176] on input "Country" at bounding box center [489, 180] width 256 height 11
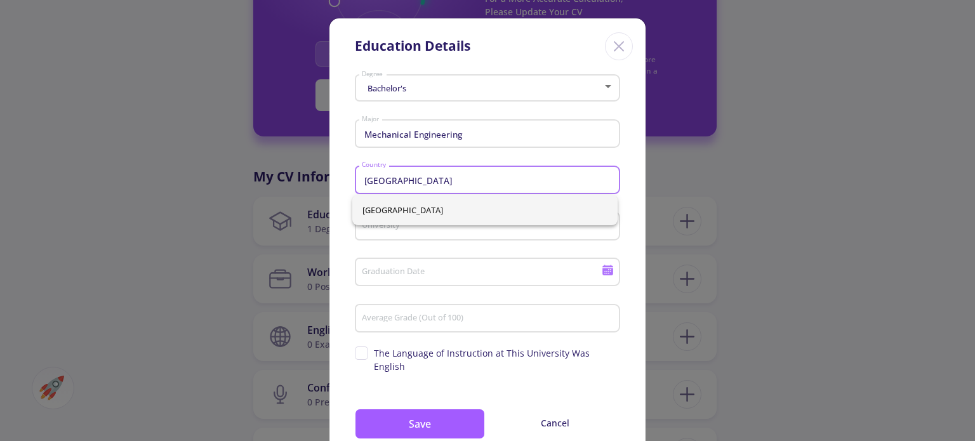
type input "[GEOGRAPHIC_DATA]"
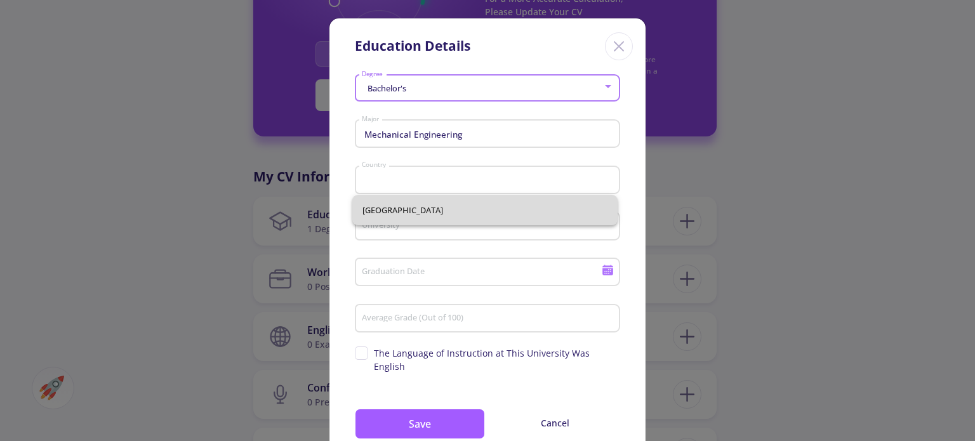
click at [390, 211] on div "[GEOGRAPHIC_DATA]" at bounding box center [484, 210] width 265 height 30
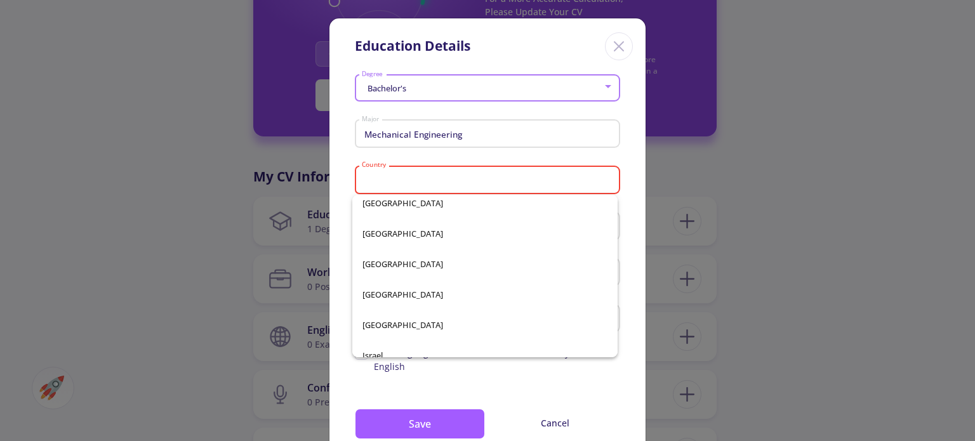
scroll to position [2577, 0]
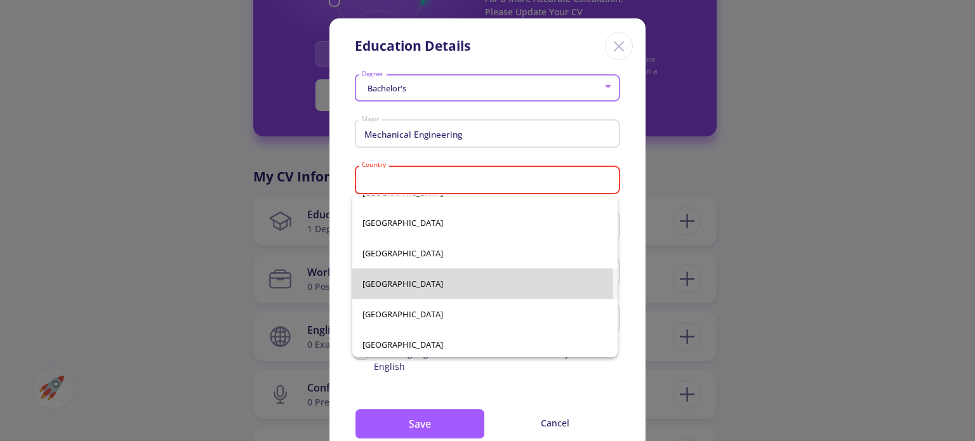
click at [376, 287] on span "[GEOGRAPHIC_DATA]" at bounding box center [484, 283] width 245 height 30
type input "[GEOGRAPHIC_DATA]"
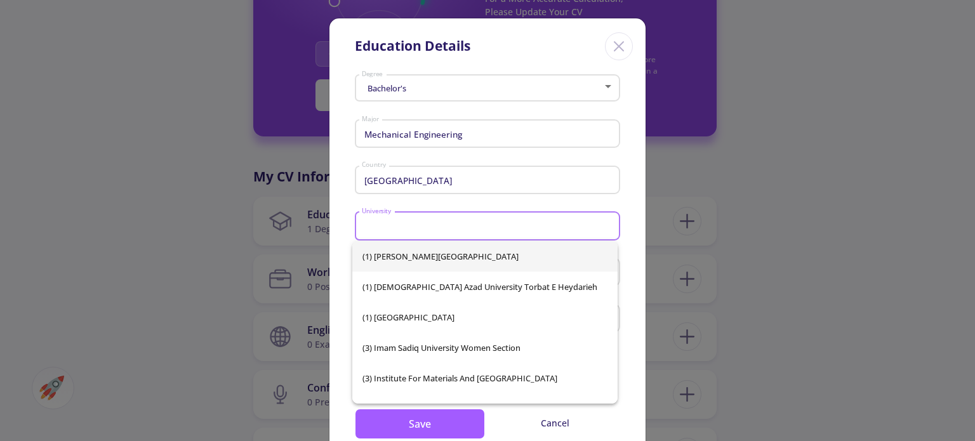
click at [404, 228] on input "University" at bounding box center [489, 226] width 256 height 11
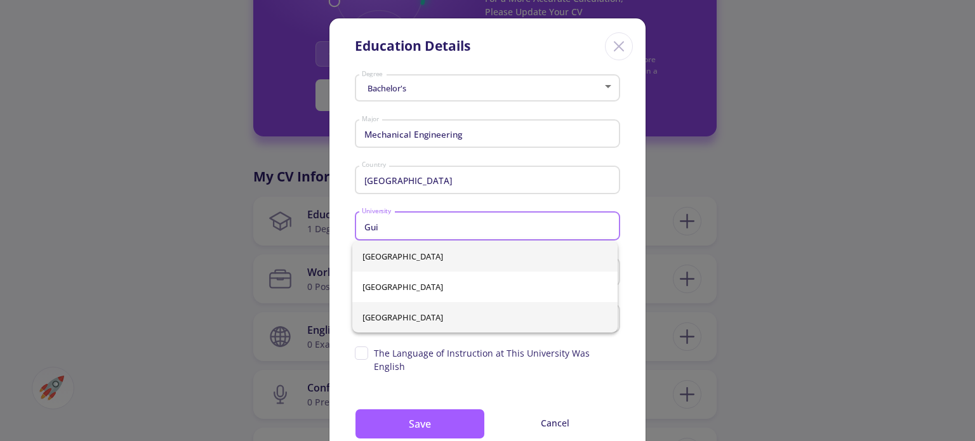
type input "Gui"
click at [404, 319] on div "[GEOGRAPHIC_DATA]" at bounding box center [484, 286] width 265 height 91
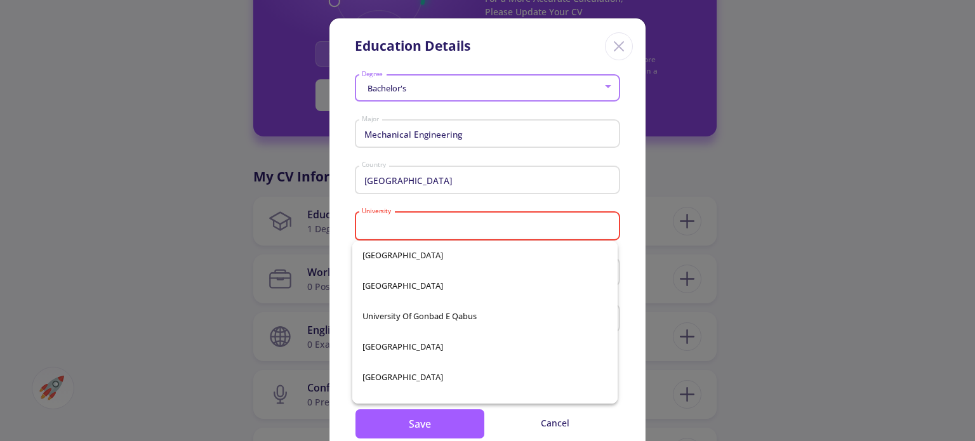
scroll to position [22259, 0]
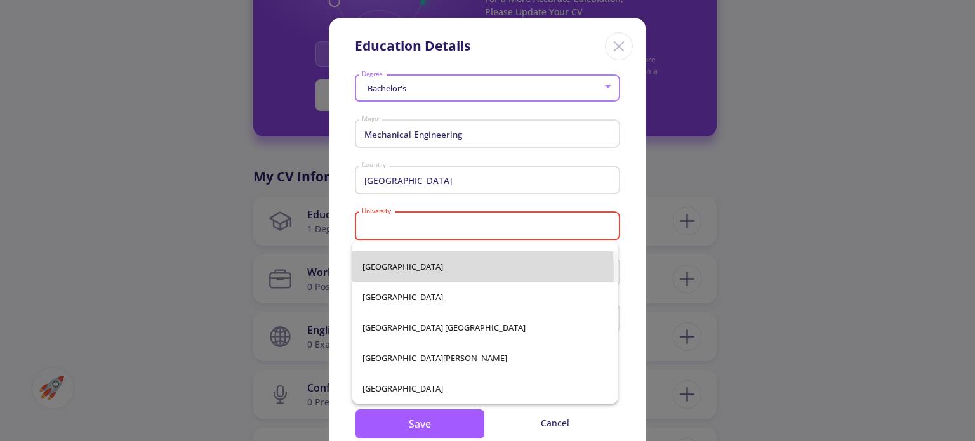
click at [444, 271] on span "[GEOGRAPHIC_DATA]" at bounding box center [484, 266] width 245 height 30
type input "[GEOGRAPHIC_DATA]"
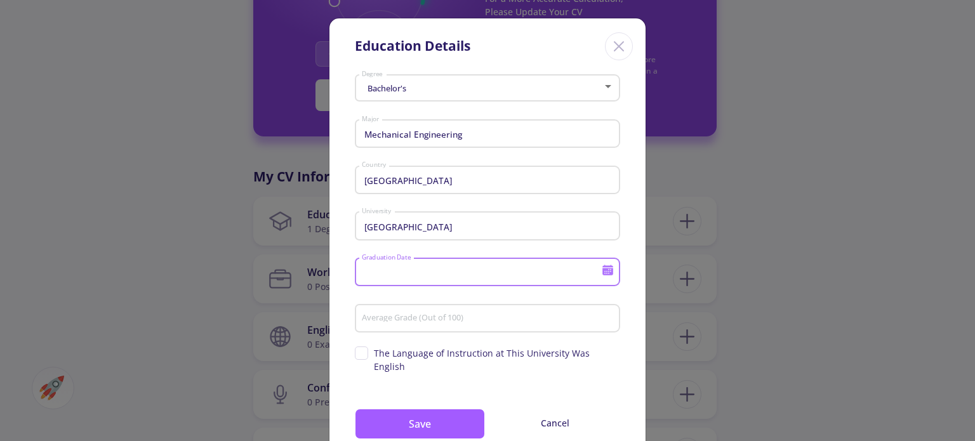
click at [406, 269] on input "Graduation Date" at bounding box center [483, 272] width 244 height 11
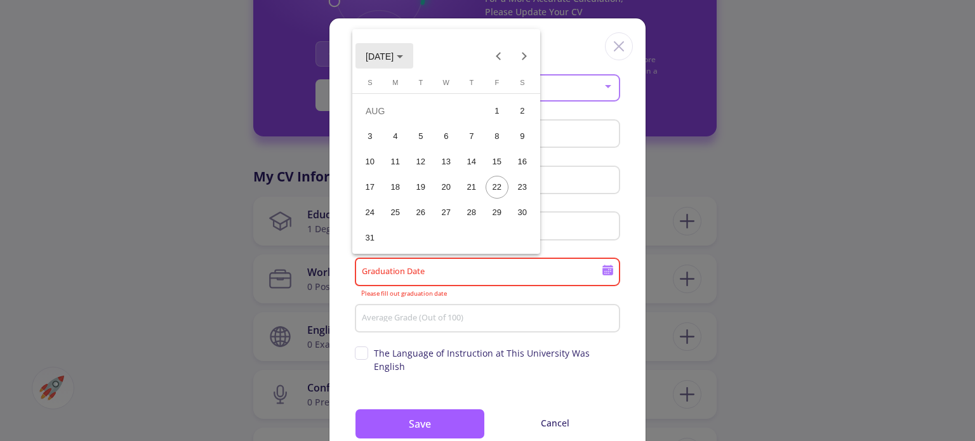
click at [378, 53] on span "[DATE]" at bounding box center [380, 56] width 28 height 10
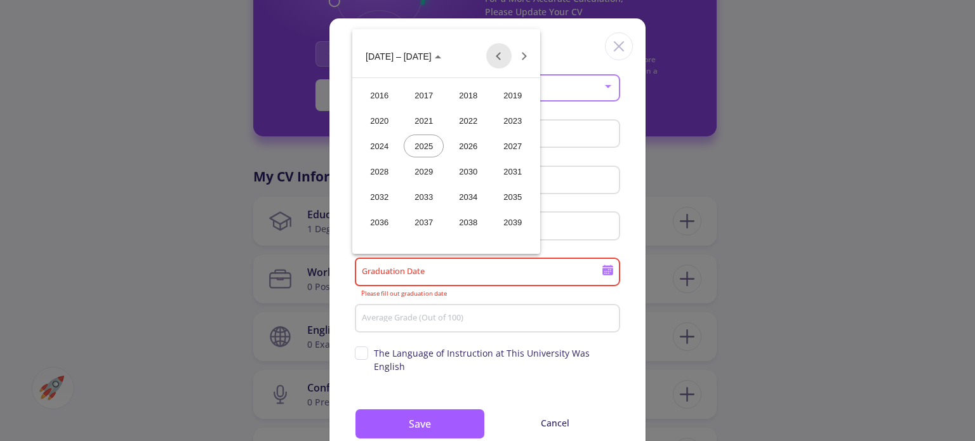
click at [496, 58] on button "Previous 24 years" at bounding box center [498, 55] width 25 height 25
click at [473, 215] on div "2014" at bounding box center [468, 222] width 40 height 23
click at [429, 145] on div "JUN" at bounding box center [424, 146] width 40 height 23
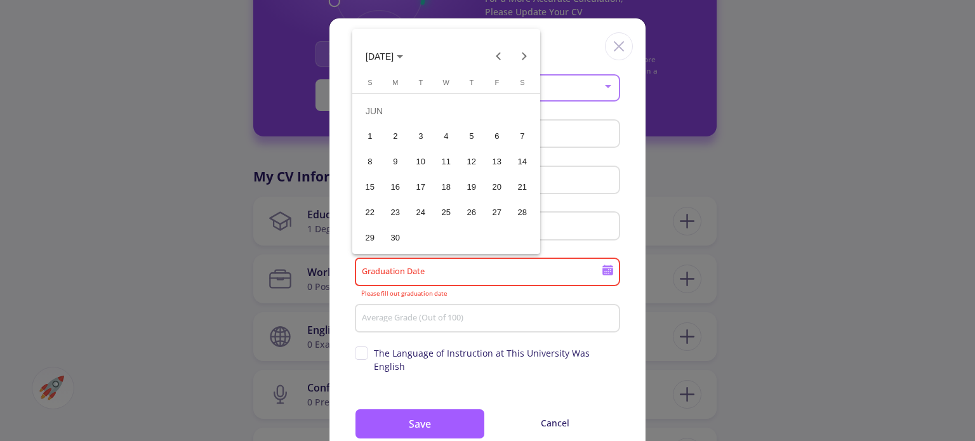
click at [474, 208] on div "26" at bounding box center [471, 212] width 23 height 23
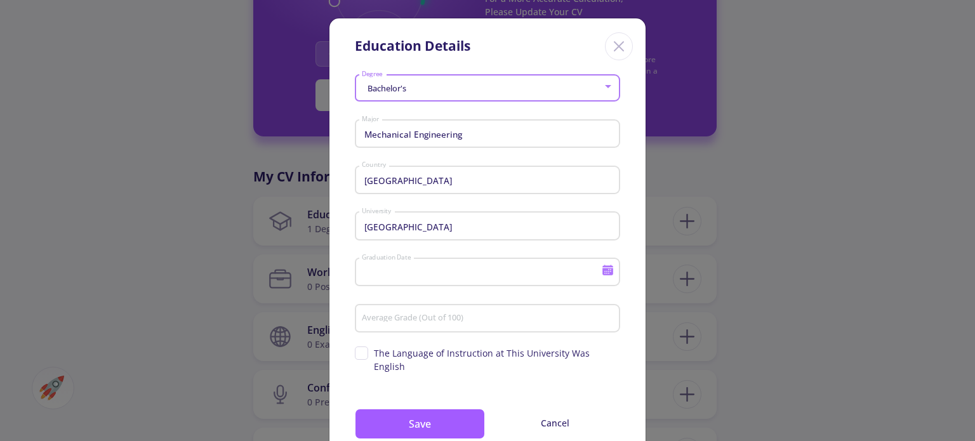
type input "[DATE]"
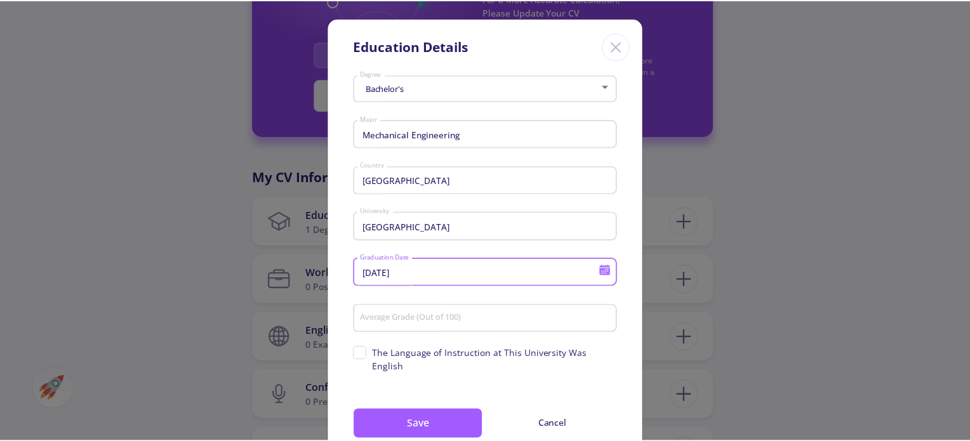
scroll to position [34, 0]
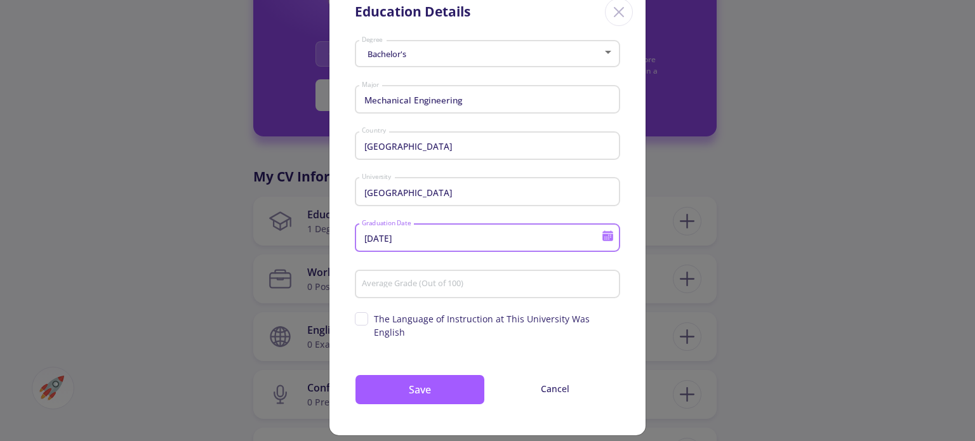
click at [414, 286] on input "Average Grade (Out of 100)" at bounding box center [489, 284] width 256 height 11
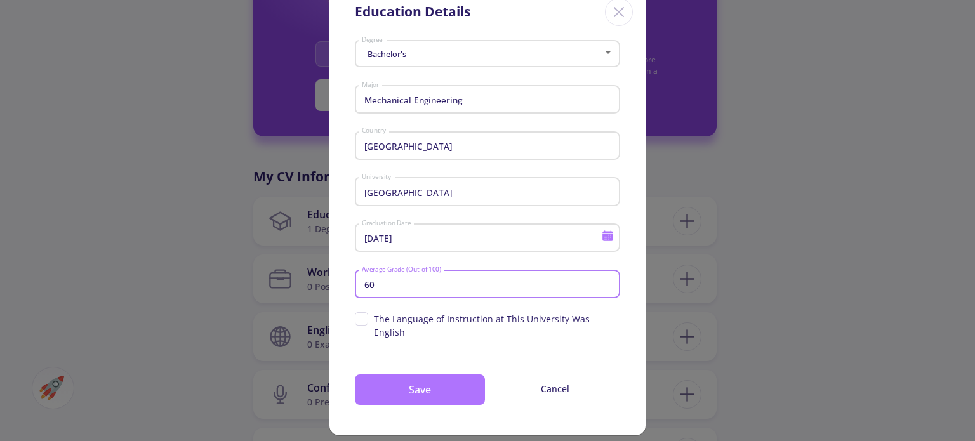
type input "60"
click at [407, 378] on button "Save" at bounding box center [420, 389] width 130 height 30
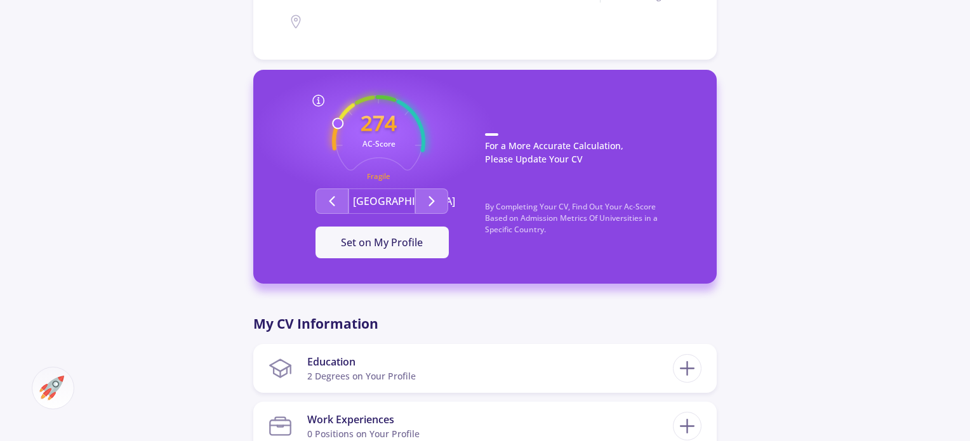
scroll to position [278, 0]
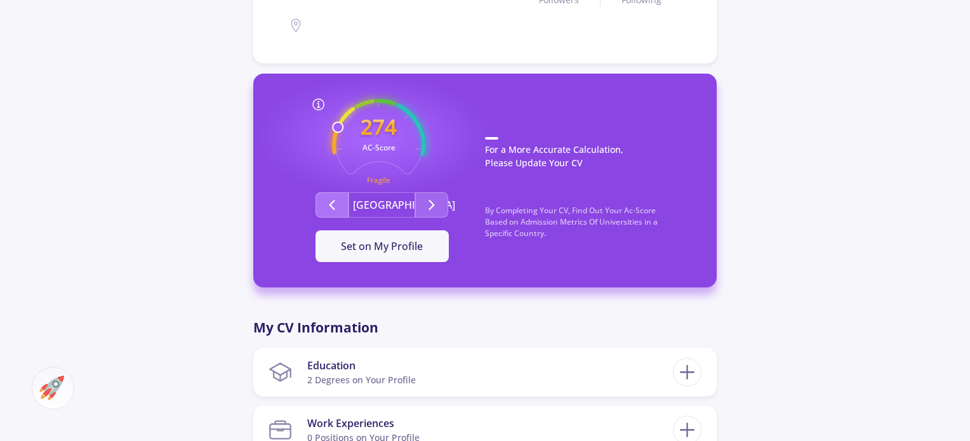
click at [340, 207] on button "Second group" at bounding box center [331, 204] width 33 height 25
click at [436, 202] on icon "Second group" at bounding box center [431, 204] width 15 height 15
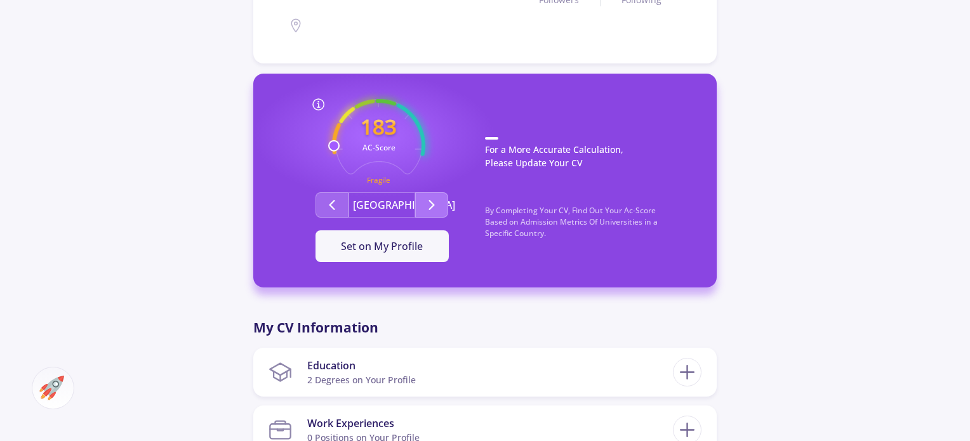
click at [436, 202] on icon "Second group" at bounding box center [431, 204] width 15 height 15
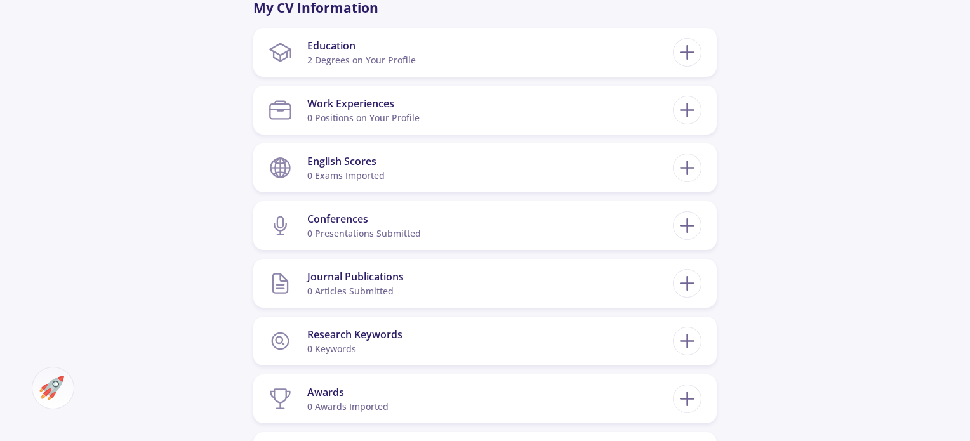
scroll to position [616, 0]
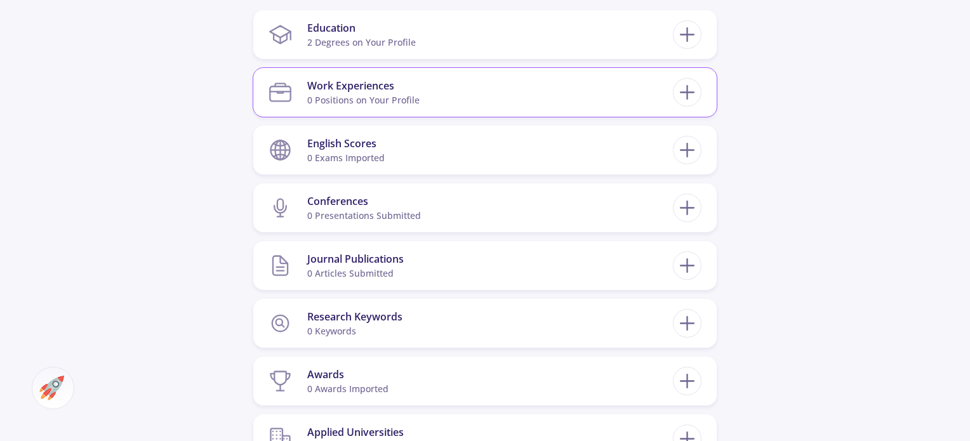
click at [555, 89] on section "Work Experiences 0 Positions on Your Profile" at bounding box center [470, 92] width 404 height 39
